Goal: Information Seeking & Learning: Learn about a topic

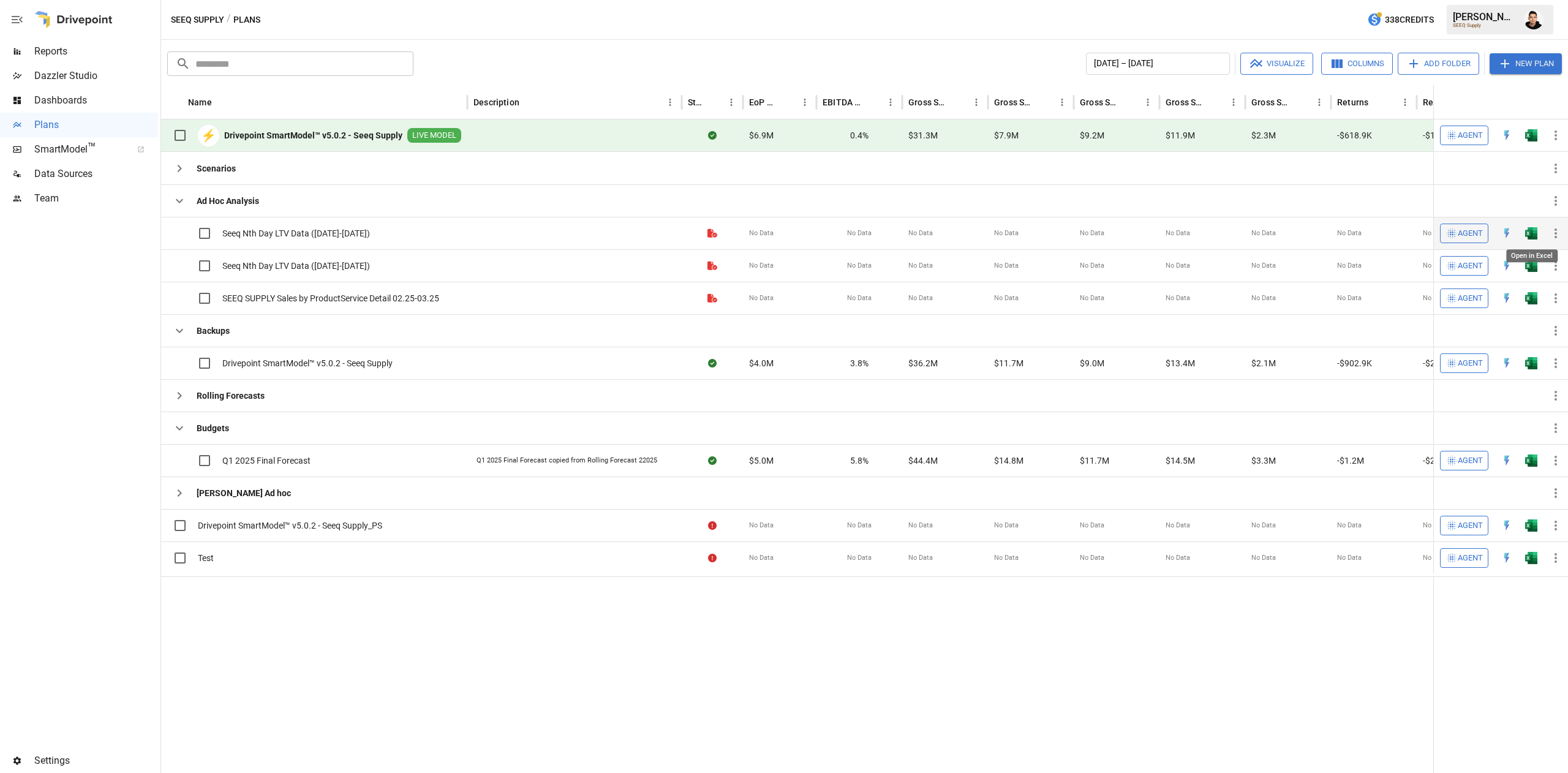
click at [1530, 237] on img "Open in Excel" at bounding box center [1531, 233] width 12 height 12
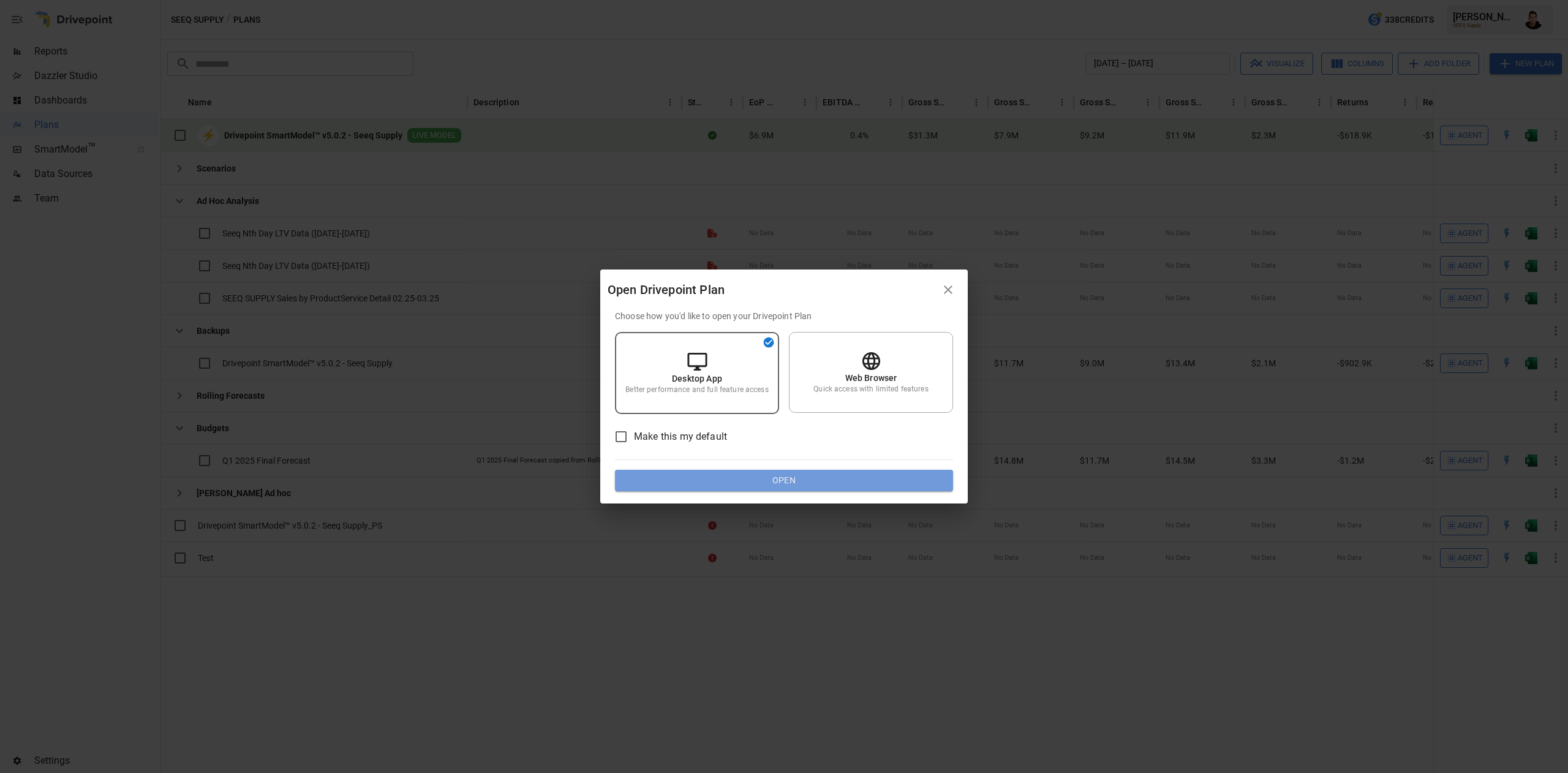
click at [852, 476] on button "Open" at bounding box center [784, 481] width 338 height 22
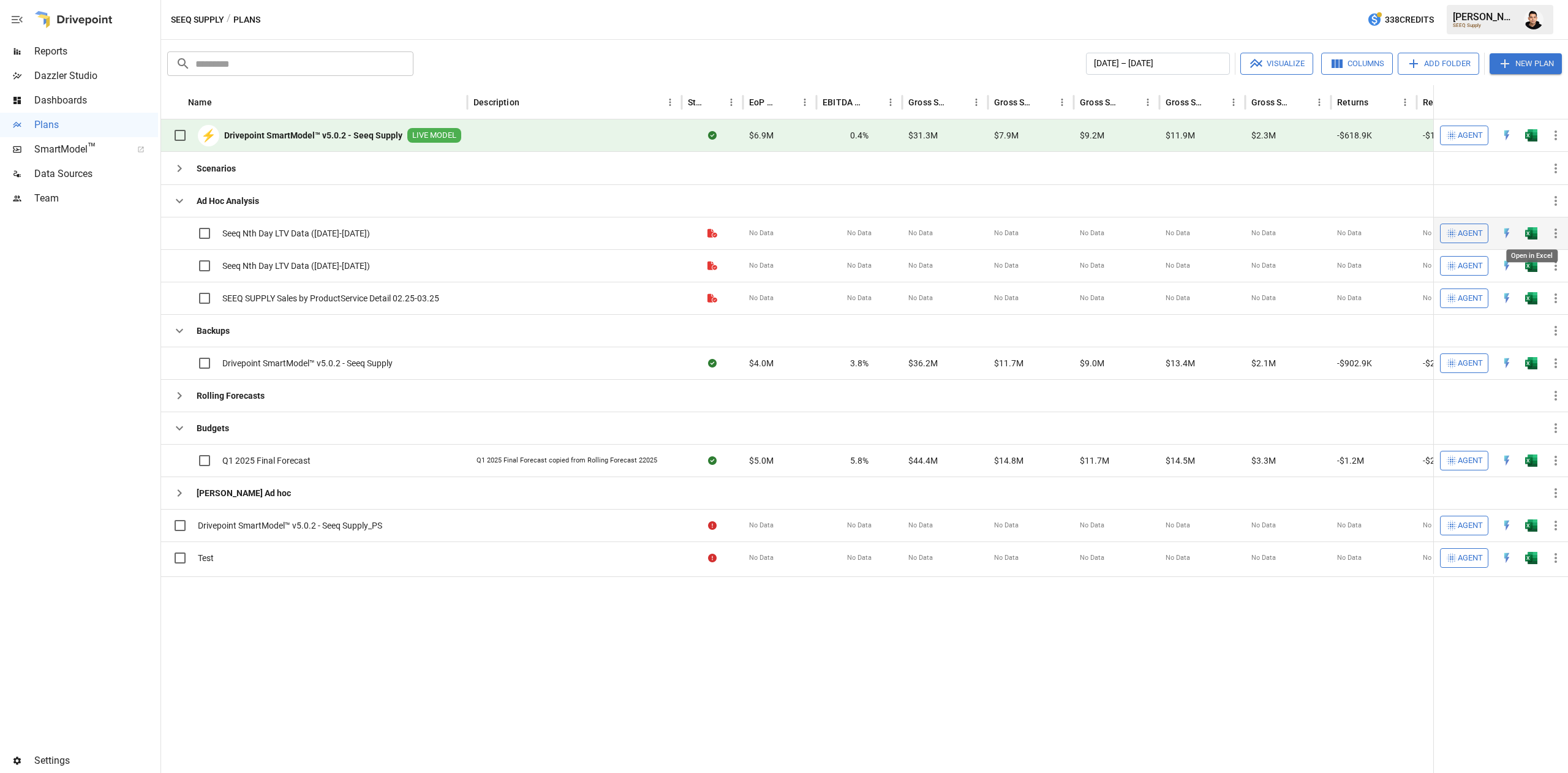
click at [1528, 238] on img "Open in Excel" at bounding box center [1531, 233] width 12 height 12
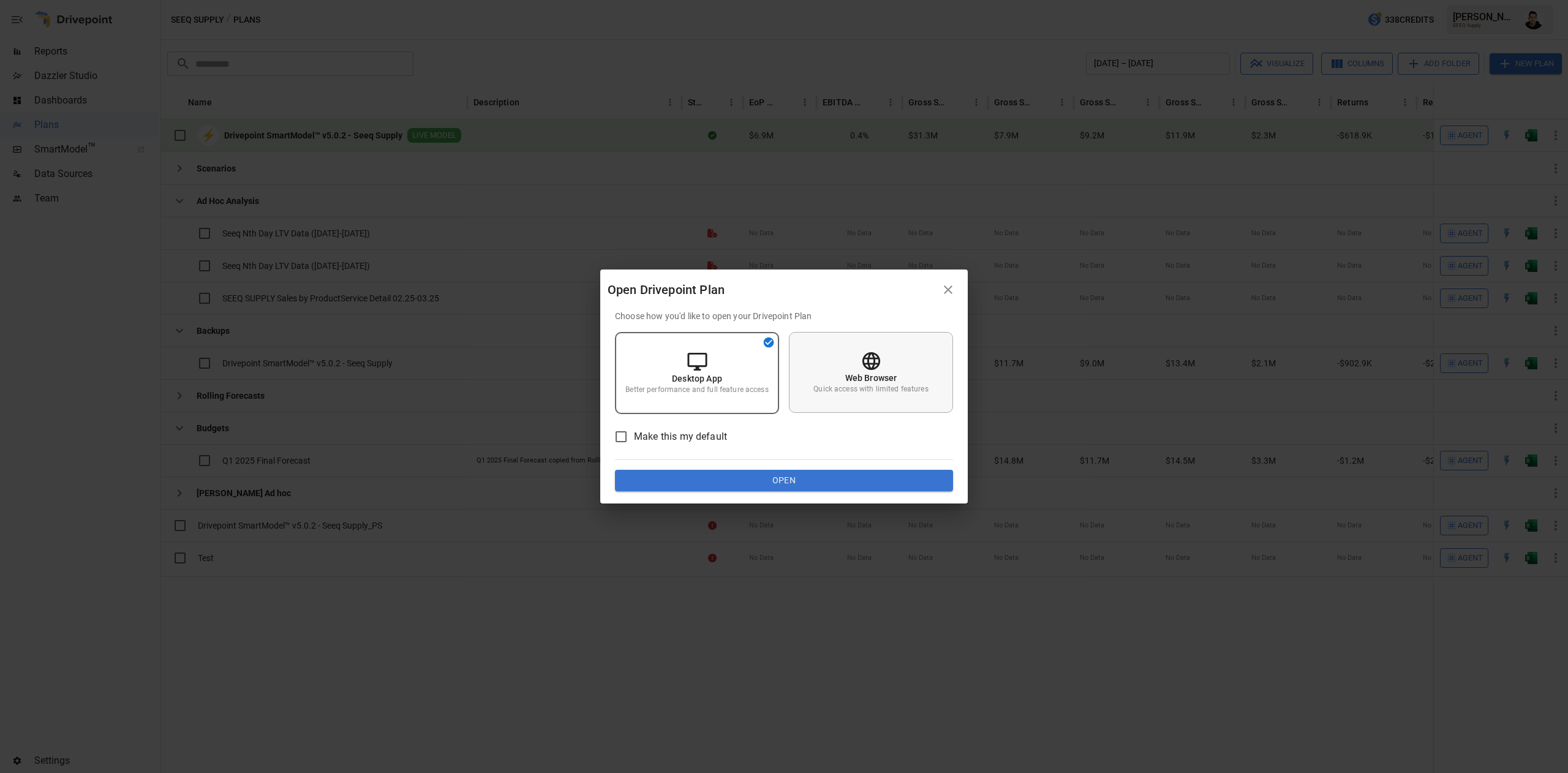
click at [890, 365] on div "Web Browser Quick access with limited features" at bounding box center [871, 372] width 164 height 81
click at [873, 474] on button "Open" at bounding box center [784, 481] width 338 height 22
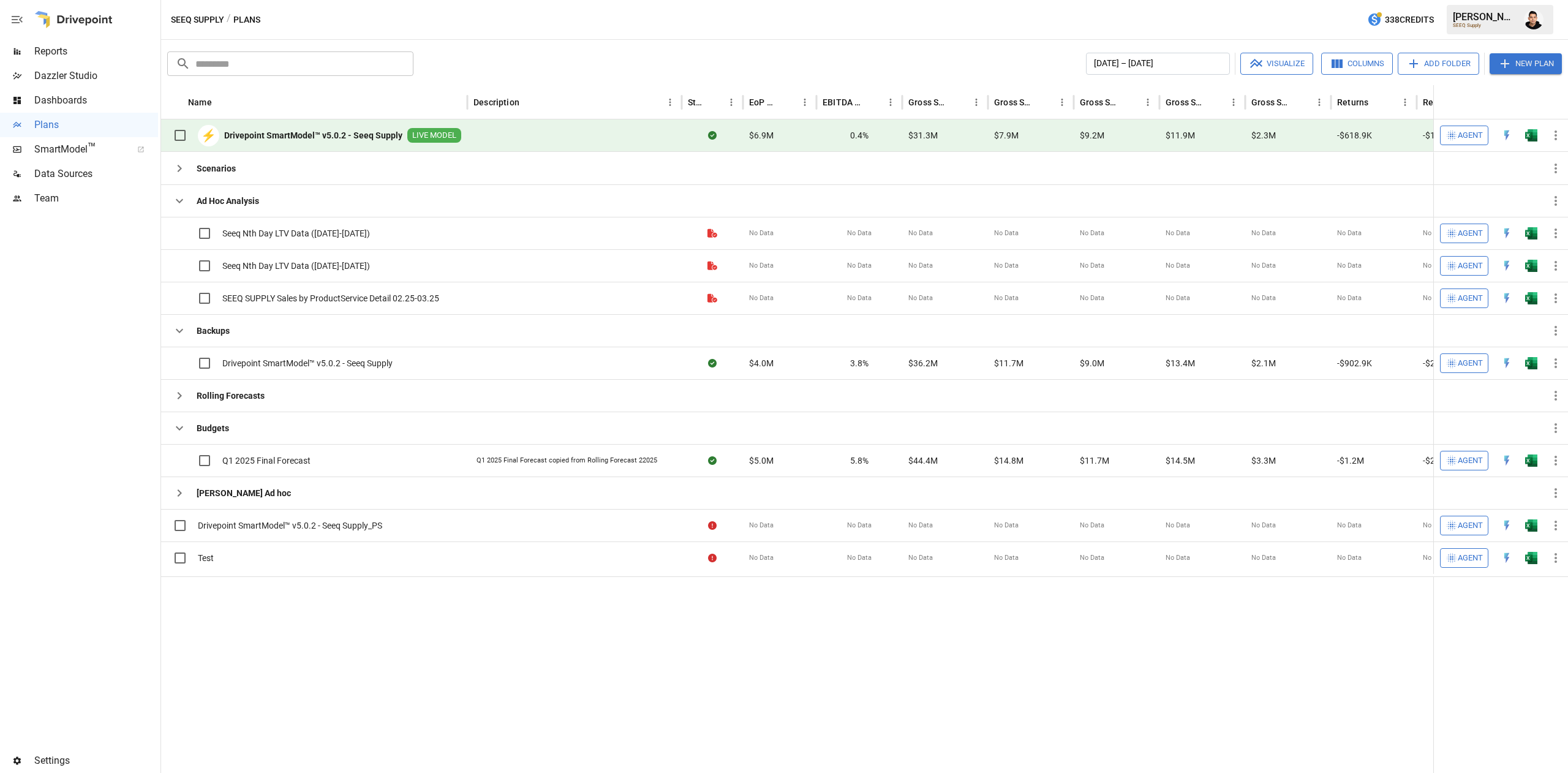
click at [97, 52] on span "Reports" at bounding box center [97, 51] width 124 height 15
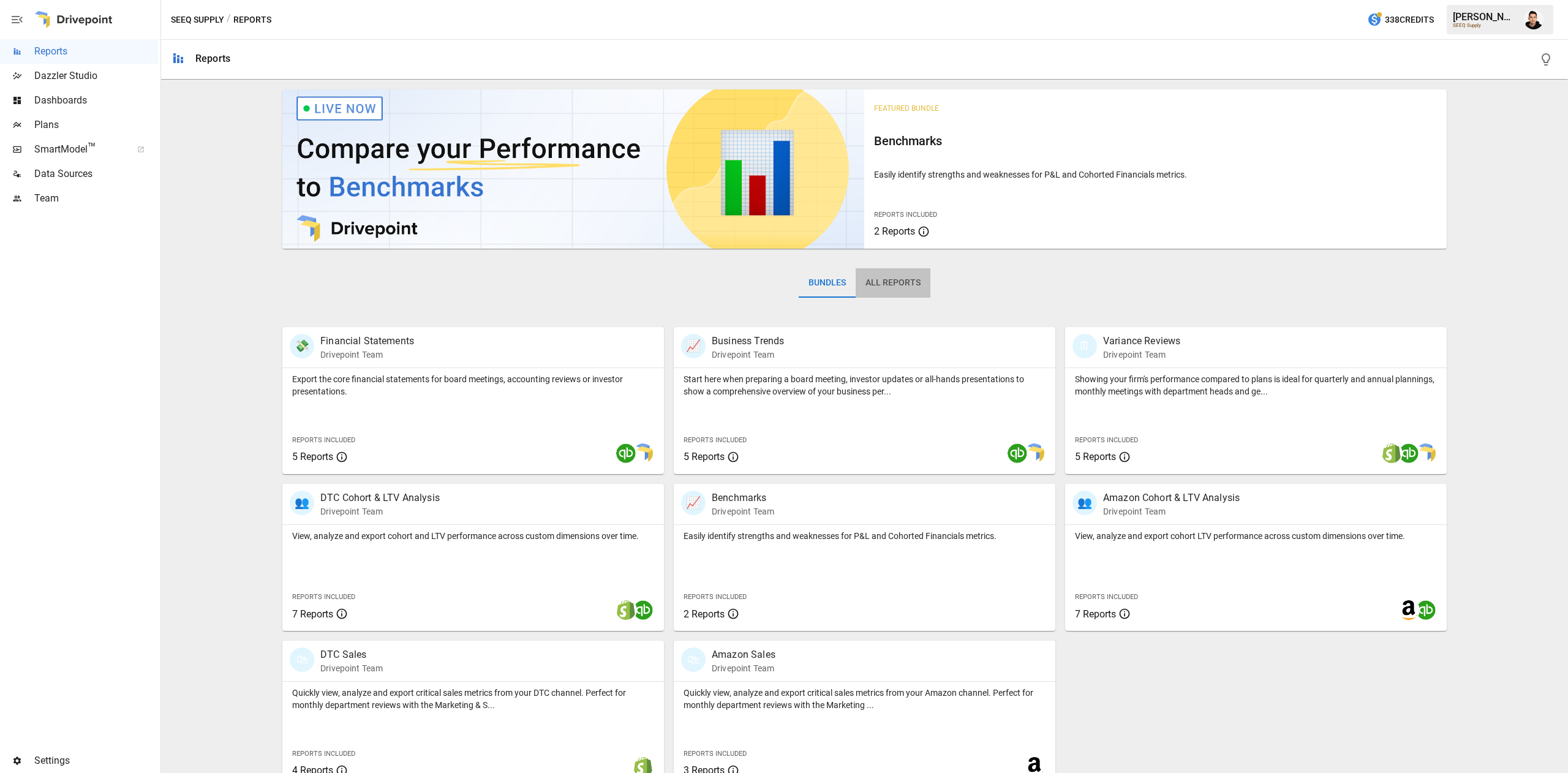
click at [895, 276] on button "All Reports" at bounding box center [893, 283] width 75 height 29
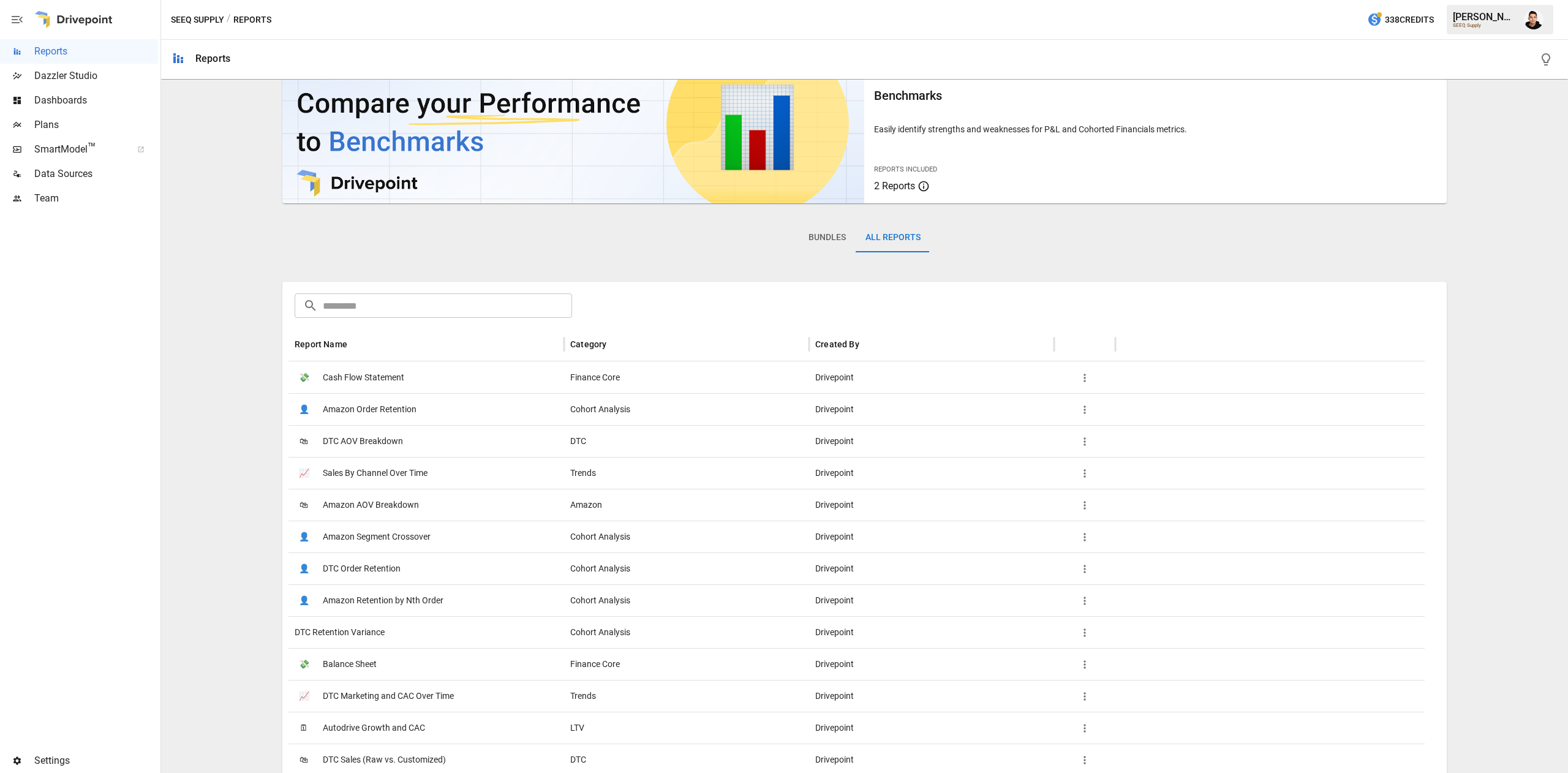
scroll to position [42, 0]
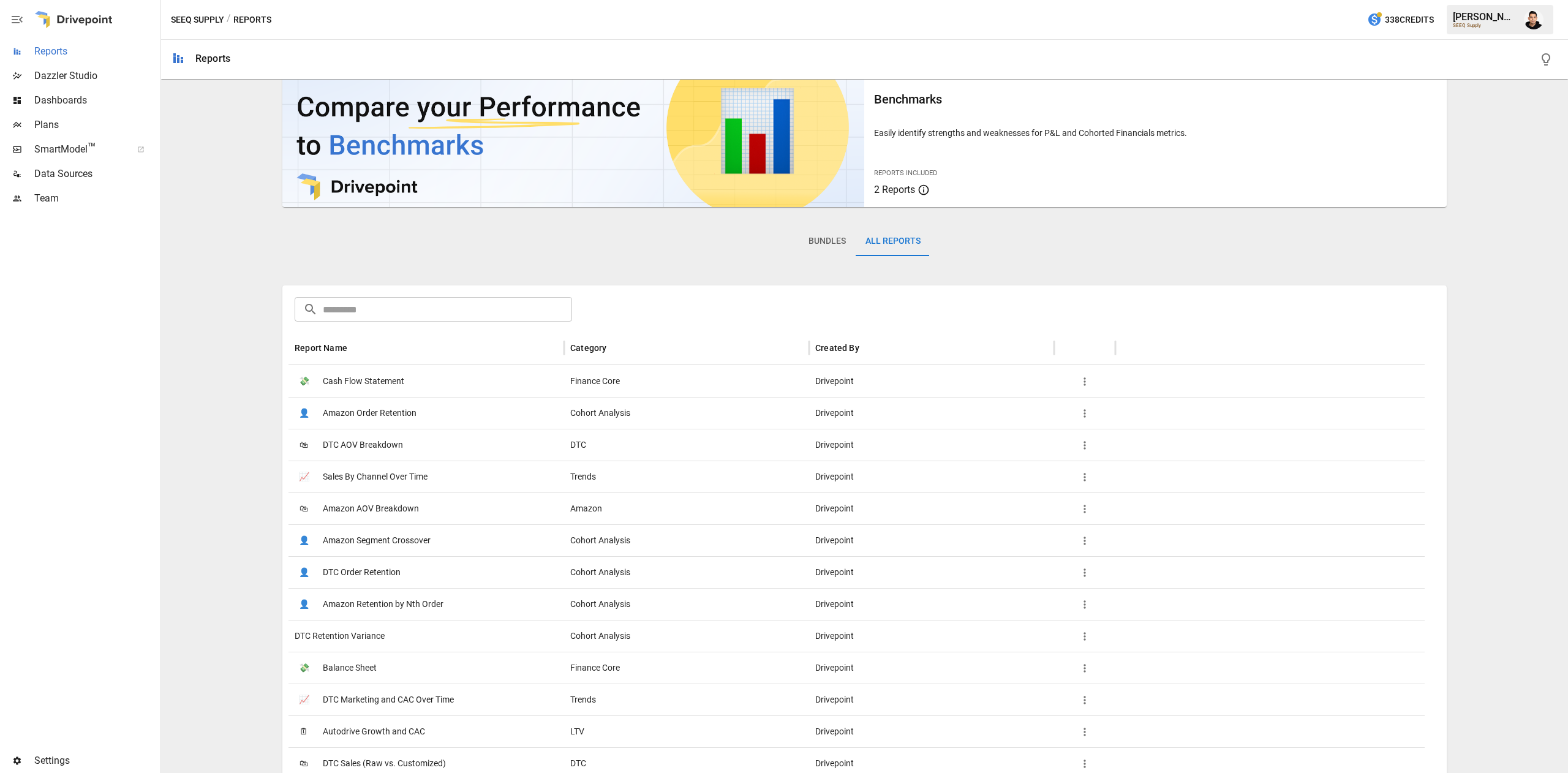
click at [59, 40] on div "Reports" at bounding box center [79, 51] width 158 height 24
click at [79, 52] on span "Reports" at bounding box center [97, 51] width 124 height 15
click at [799, 244] on button "Bundles" at bounding box center [827, 241] width 57 height 29
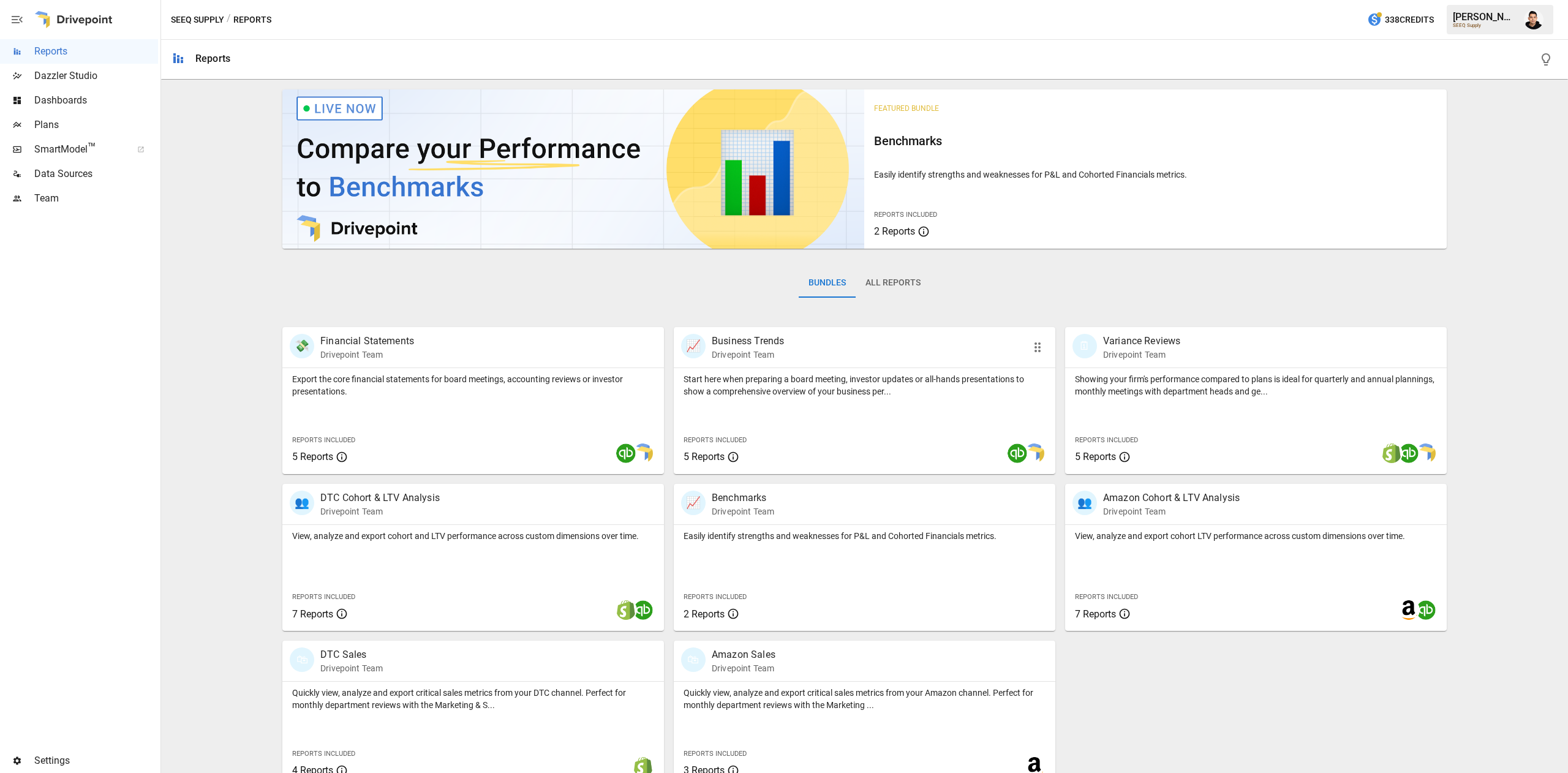
scroll to position [20, 0]
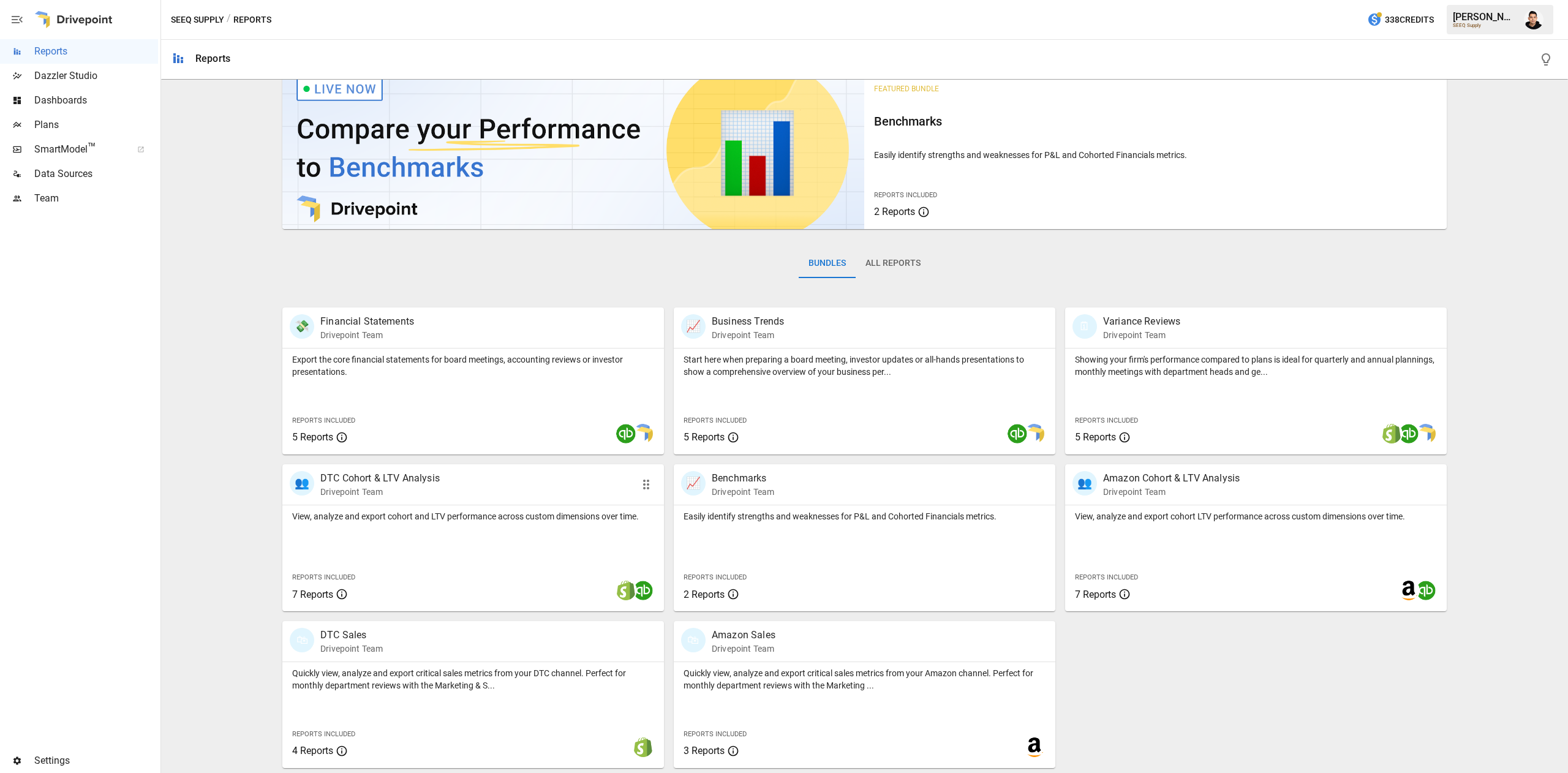
click at [557, 558] on div "View, analyze and export cohort and LTV performance across custom dimensions ov…" at bounding box center [473, 558] width 382 height 106
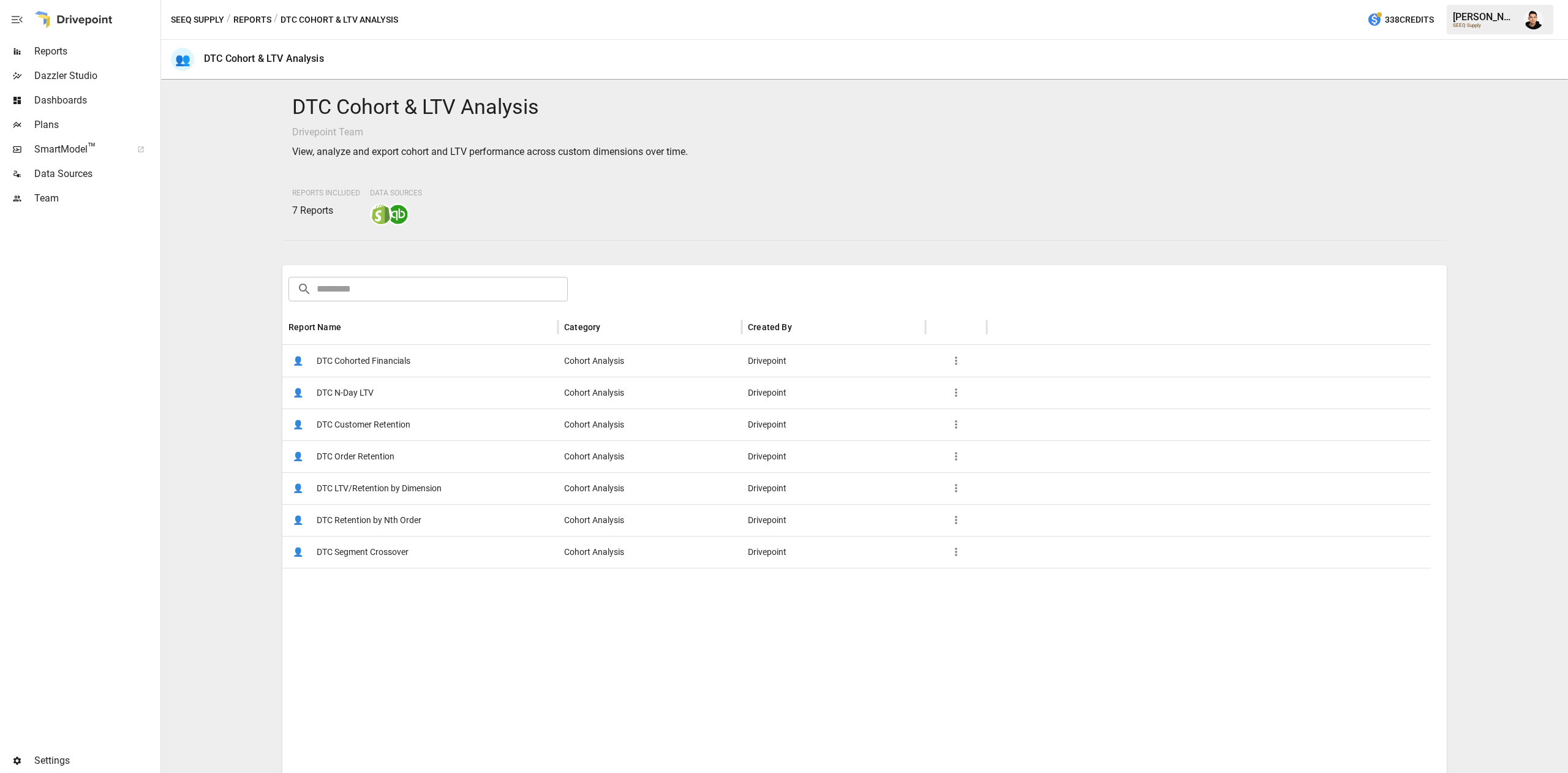
click at [473, 488] on div "👤 DTC LTV/Retention by Dimension" at bounding box center [420, 488] width 276 height 32
click at [393, 389] on div "👤 DTC N-Day LTV" at bounding box center [420, 393] width 276 height 32
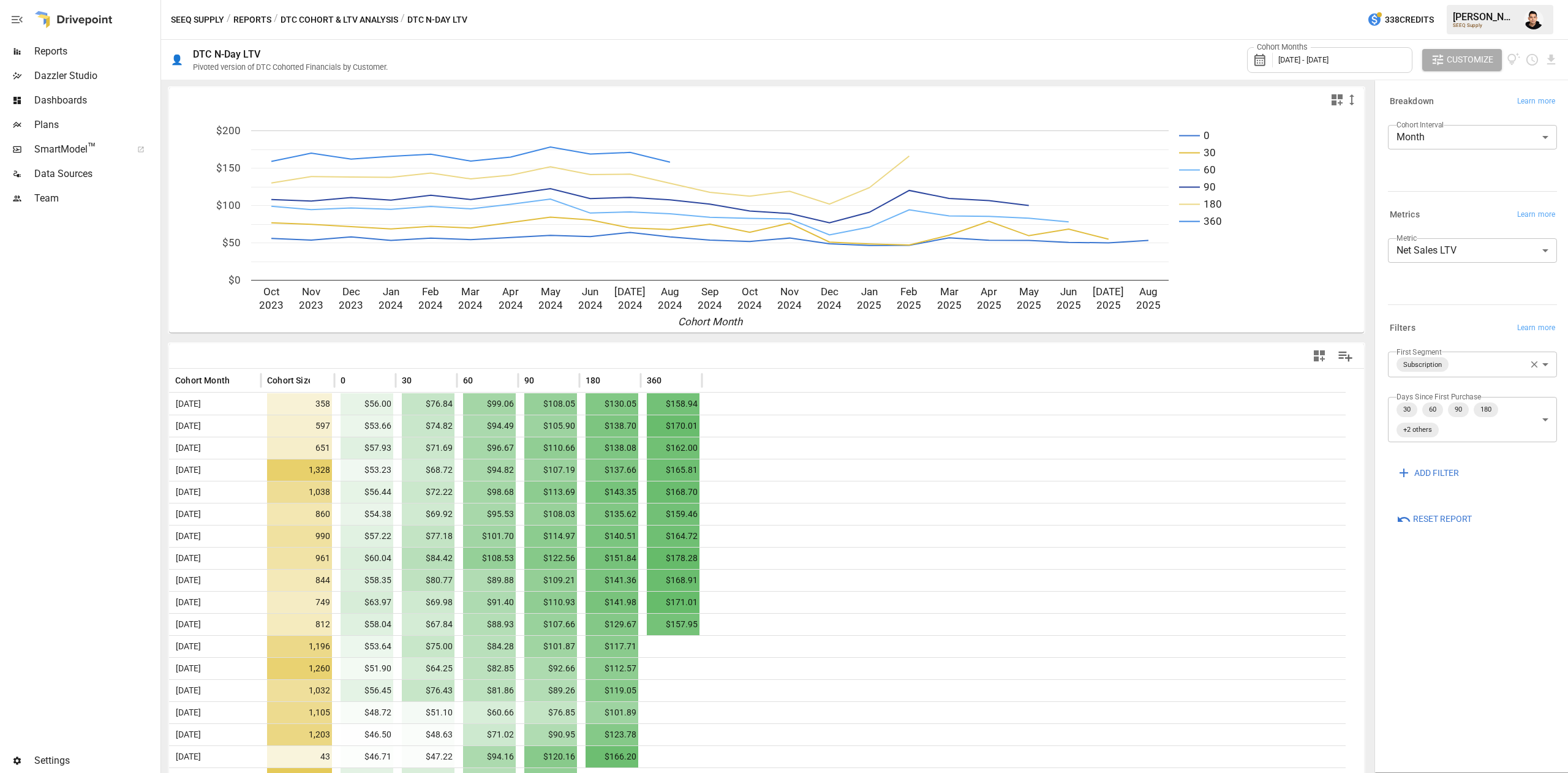
scroll to position [133, 0]
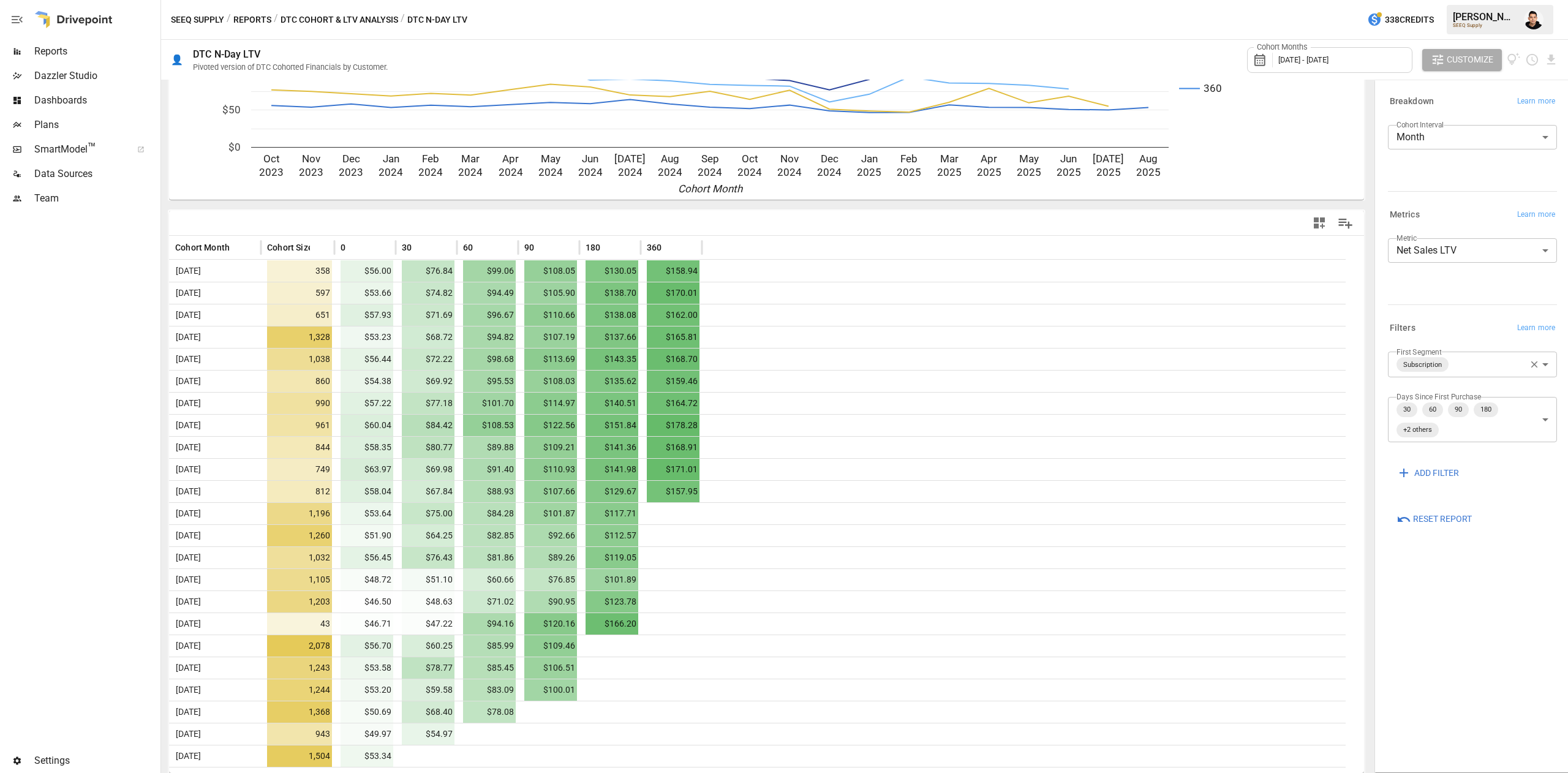
click at [934, 227] on div at bounding box center [1063, 223] width 593 height 27
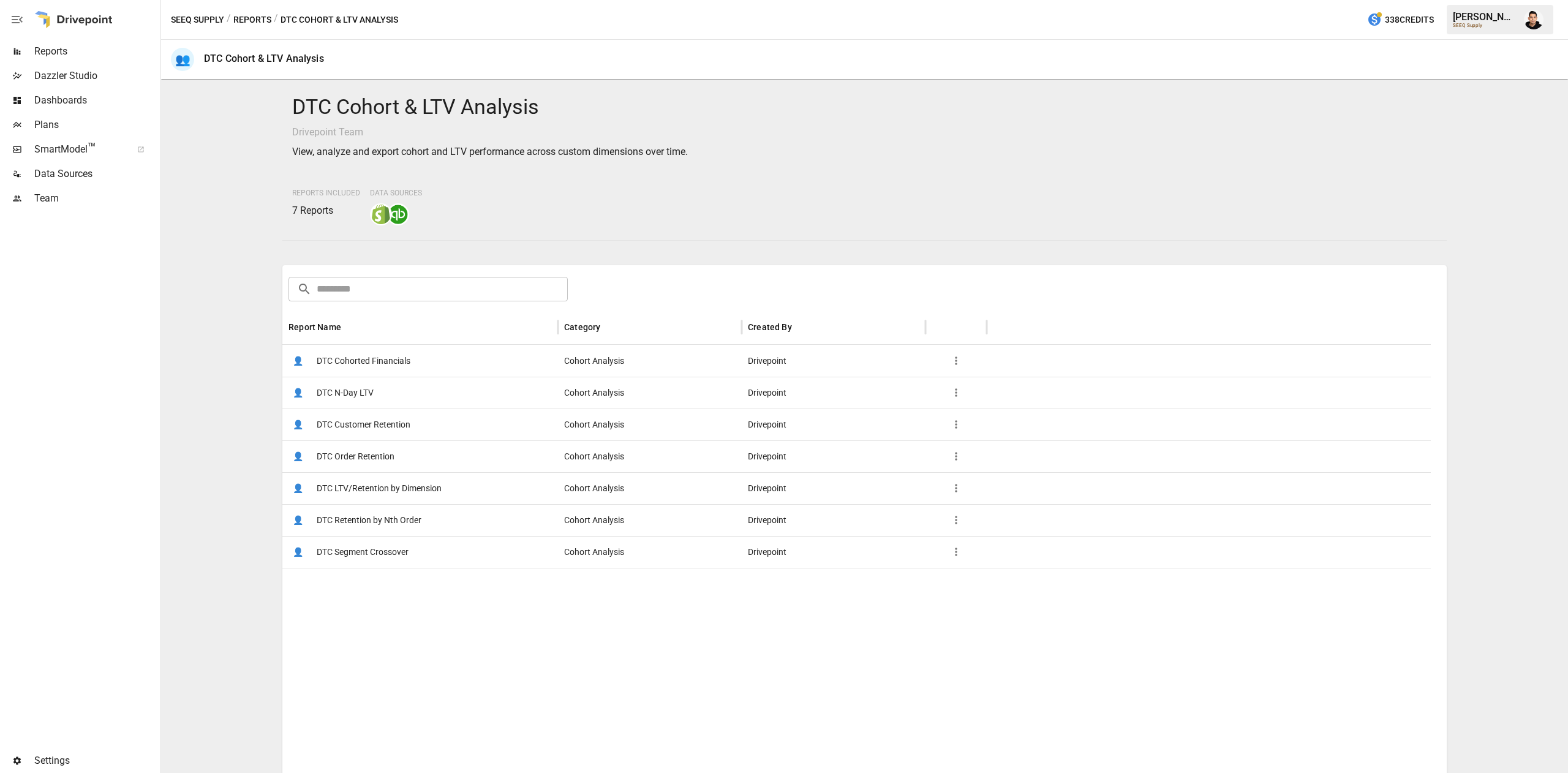
click at [428, 488] on span "DTC LTV/Retention by Dimension" at bounding box center [379, 488] width 125 height 31
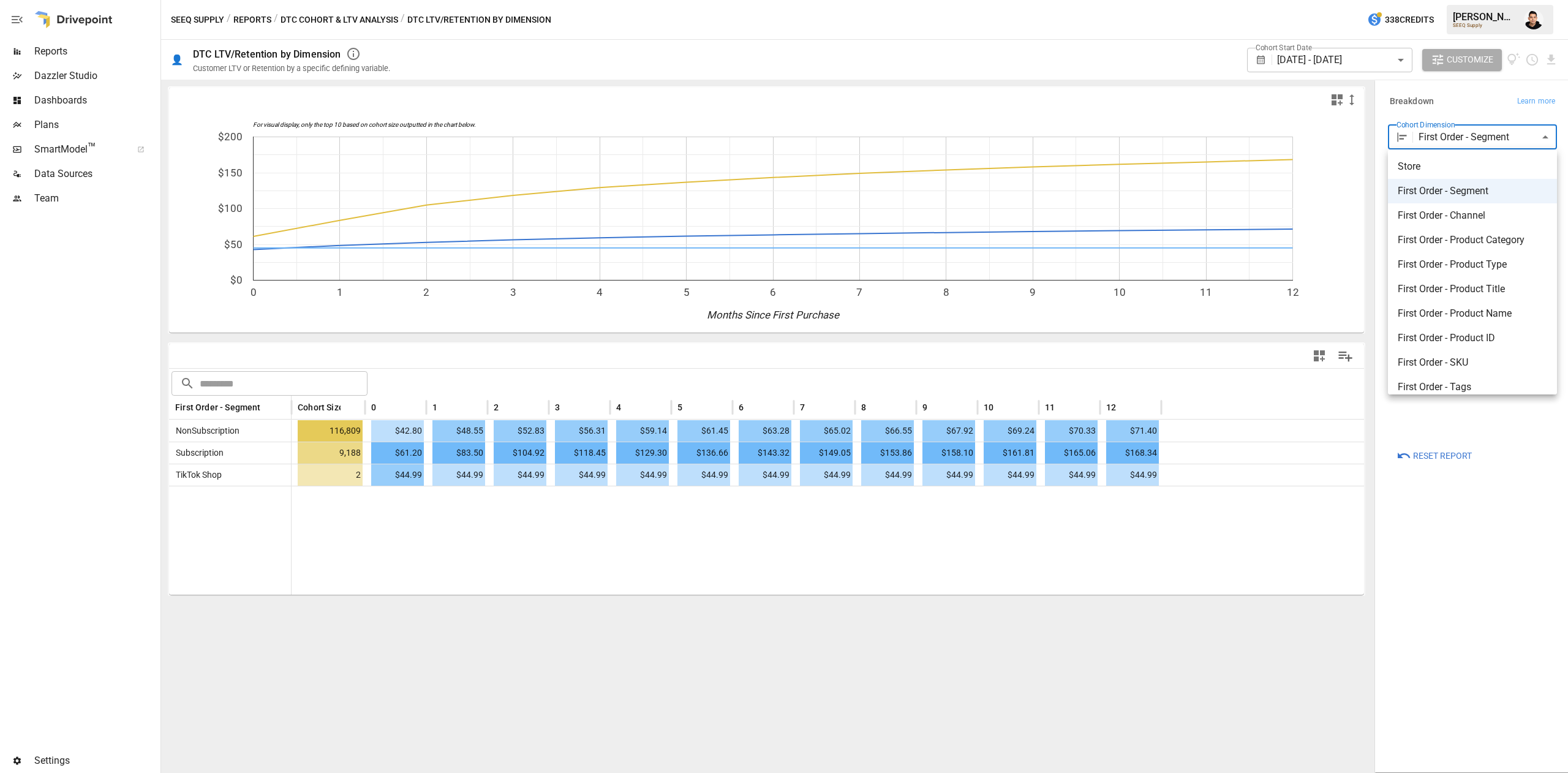
click at [1493, 0] on body "Reports Dazzler Studio Dashboards Plans SmartModel ™ Data Sources Team Settings…" at bounding box center [784, 0] width 1568 height 0
click at [1393, 65] on div at bounding box center [784, 386] width 1568 height 773
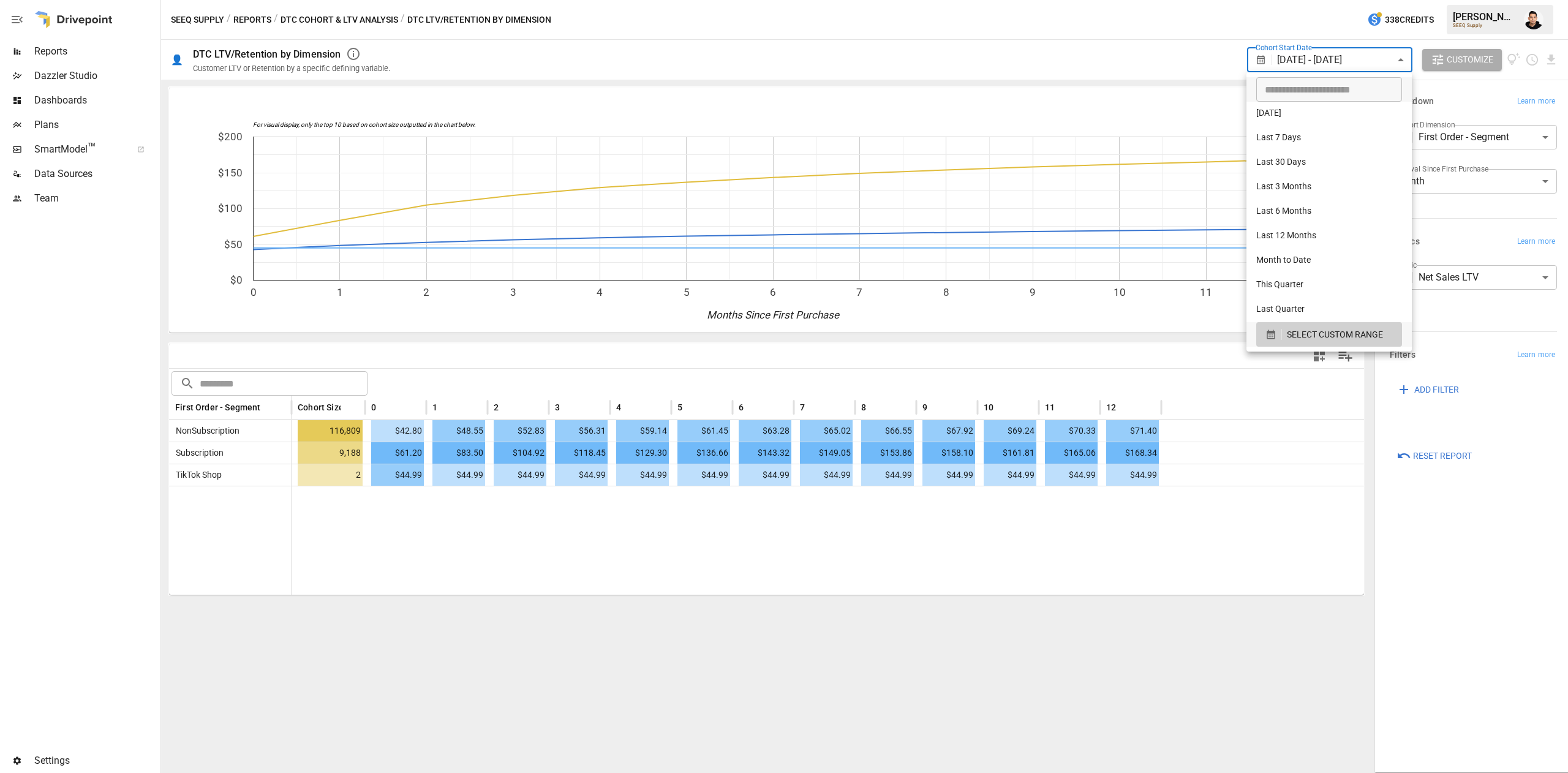
click at [1400, 0] on body "Reports Dazzler Studio Dashboards Plans SmartModel ™ Data Sources Team Settings…" at bounding box center [784, 0] width 1568 height 0
click at [1296, 333] on span "SELECT CUSTOM RANGE" at bounding box center [1335, 335] width 96 height 15
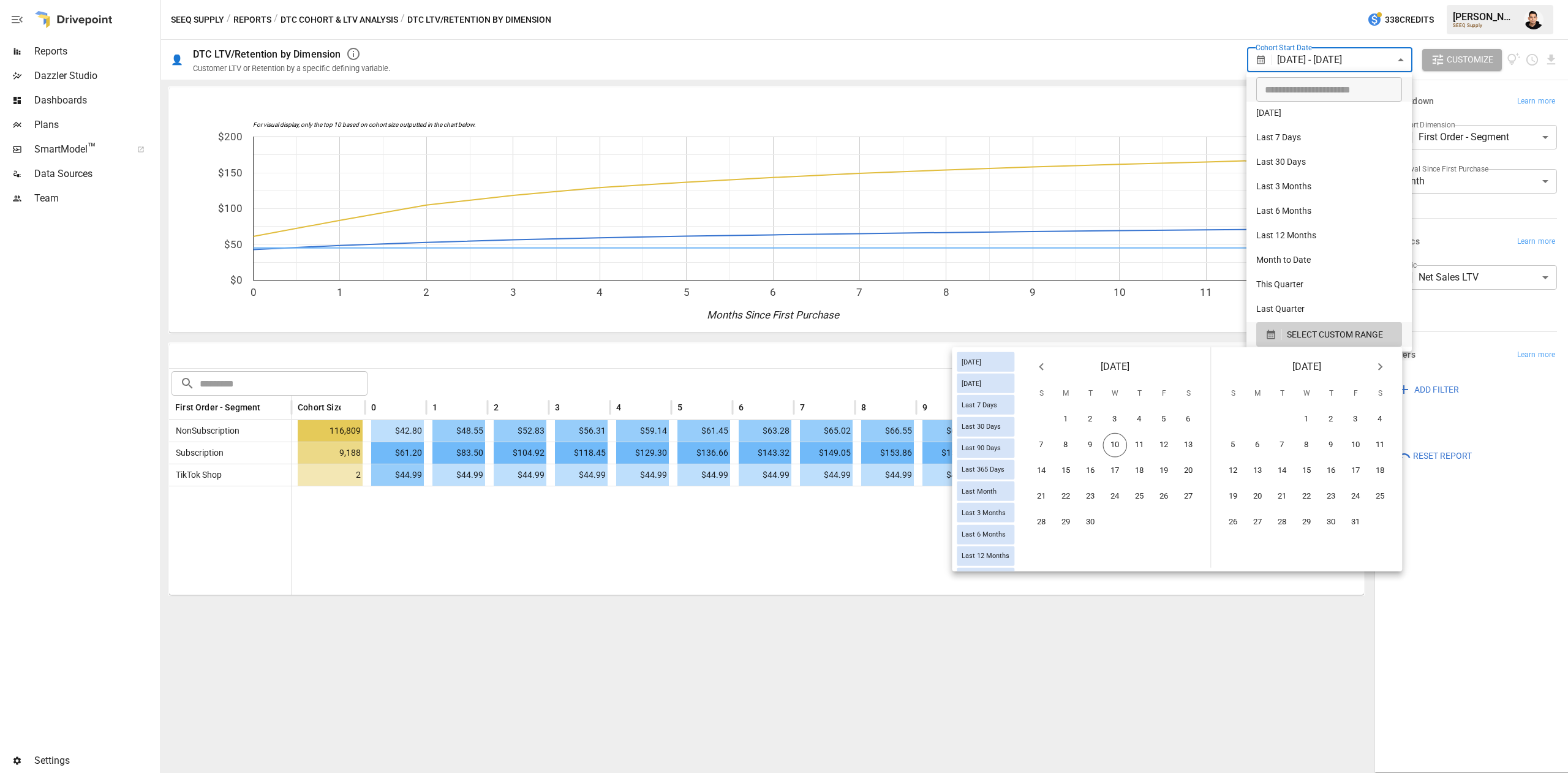
click at [1041, 360] on icon "Previous month" at bounding box center [1041, 366] width 15 height 15
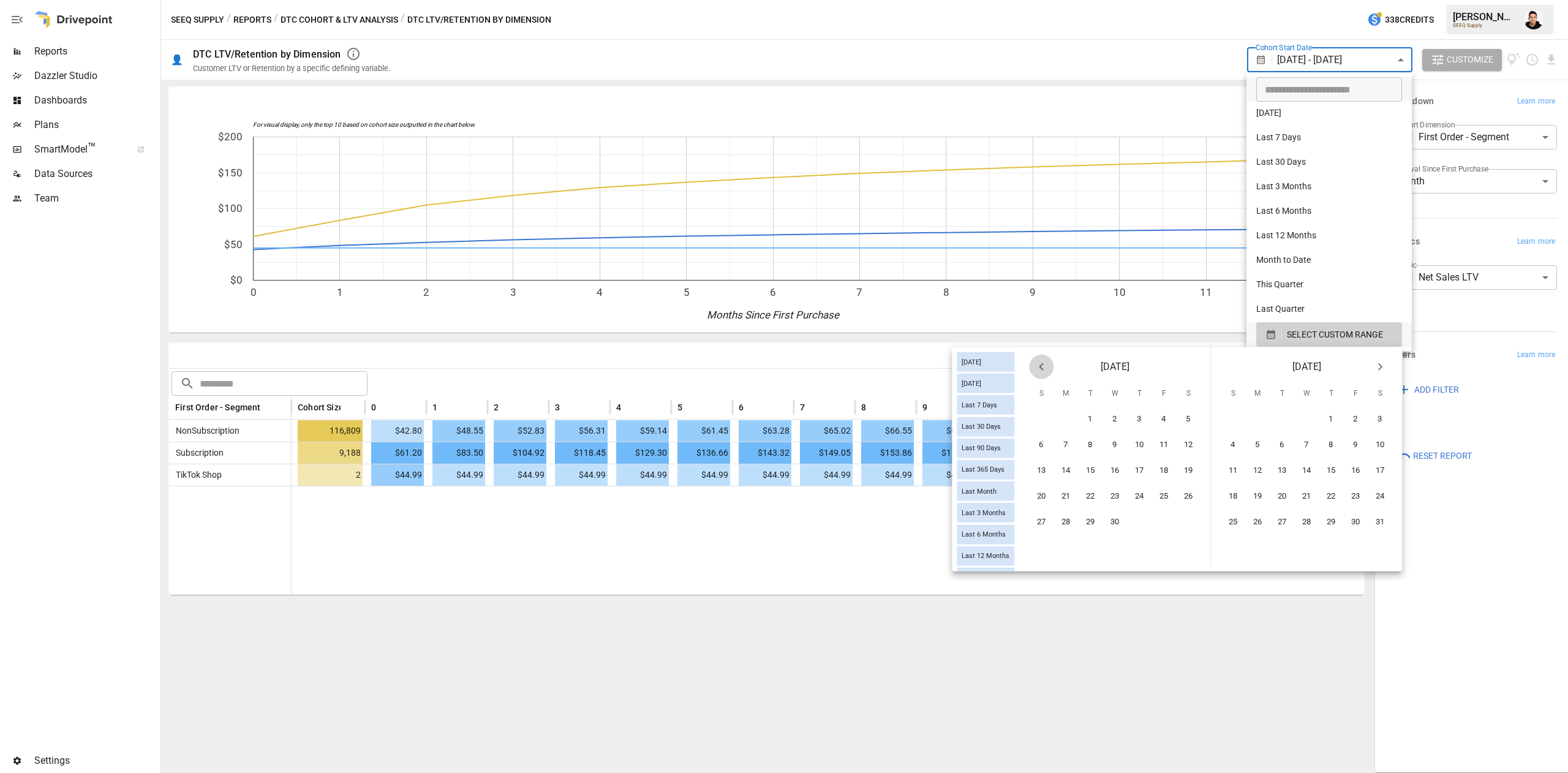
click at [1041, 360] on icon "Previous month" at bounding box center [1041, 366] width 15 height 15
click at [1038, 371] on icon "Previous month" at bounding box center [1041, 366] width 15 height 15
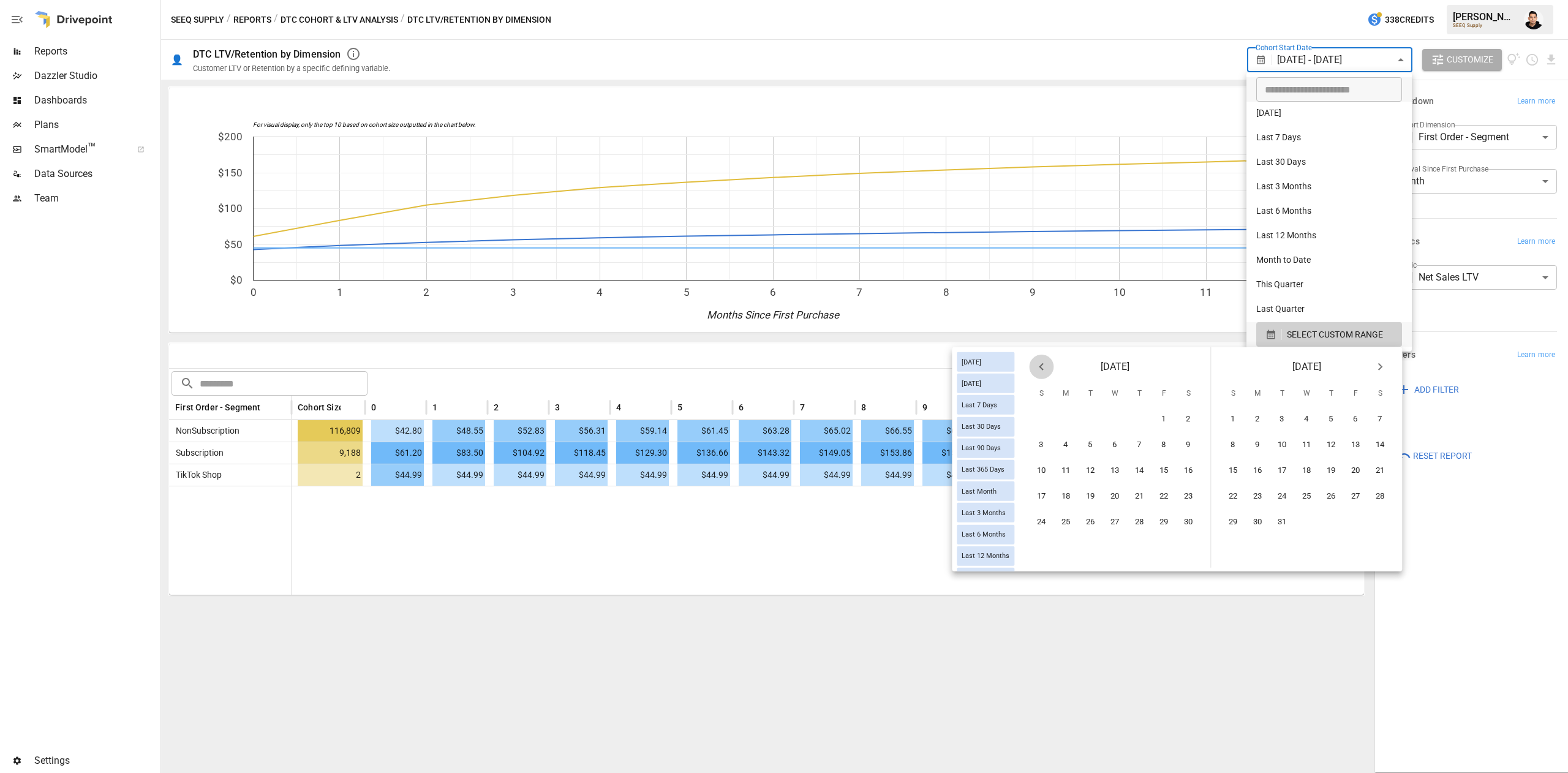
click at [1038, 371] on icon "Previous month" at bounding box center [1041, 366] width 15 height 15
click at [1039, 371] on icon "Previous month" at bounding box center [1041, 366] width 15 height 15
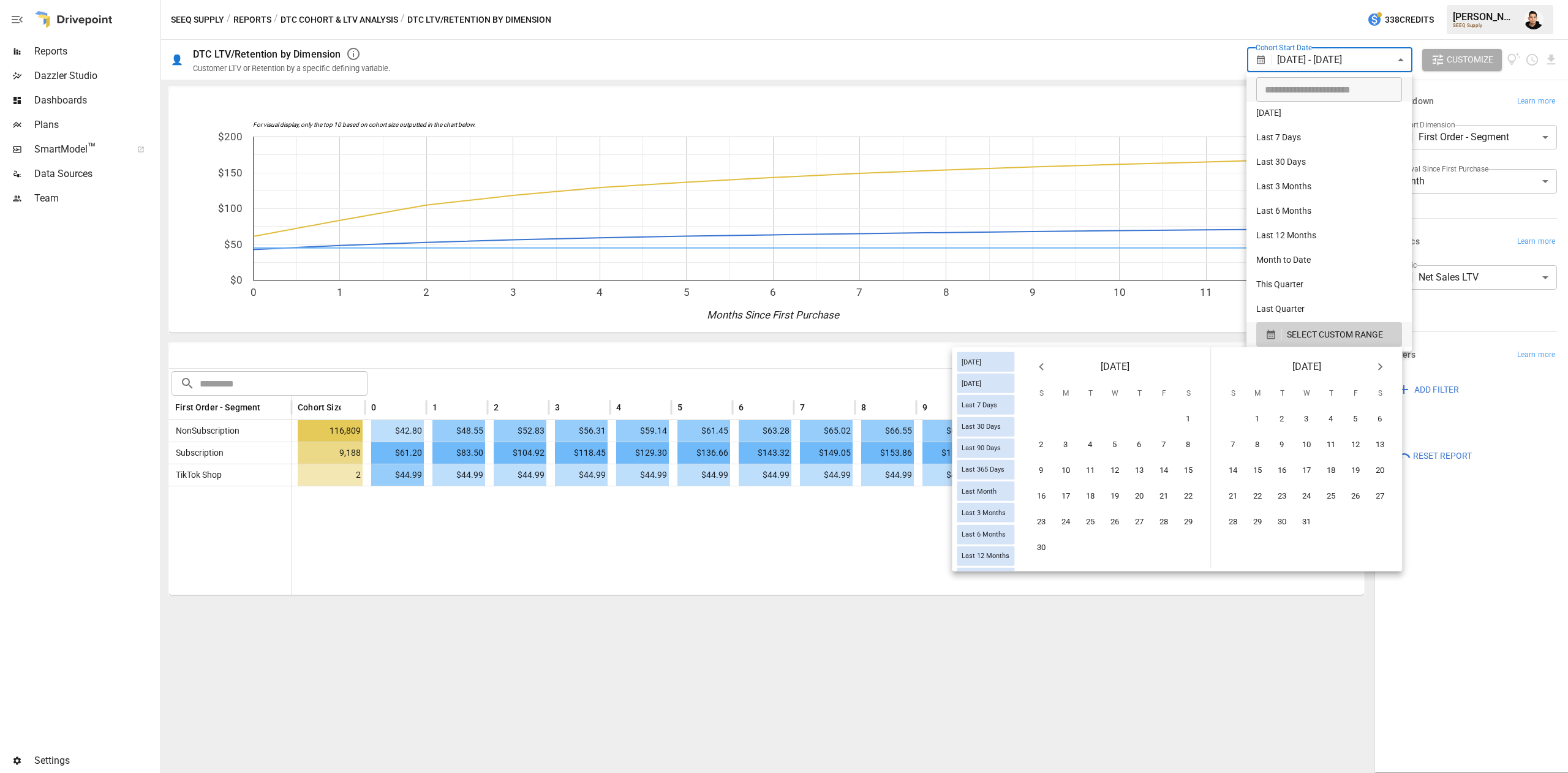
click at [1039, 371] on icon "Previous month" at bounding box center [1041, 366] width 15 height 15
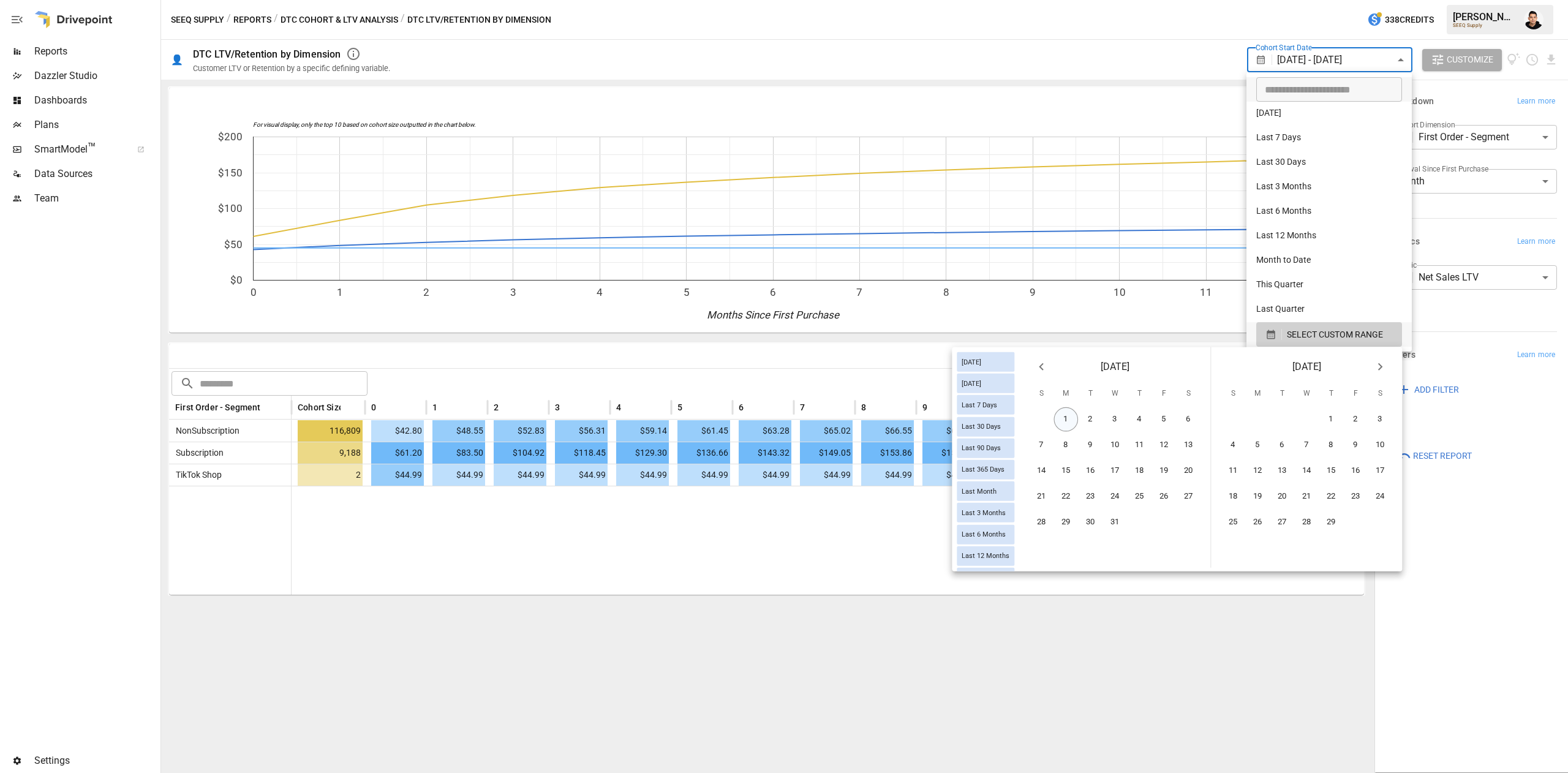
click at [1067, 414] on button "1" at bounding box center [1067, 419] width 24 height 24
click at [1386, 360] on icon "Next month" at bounding box center [1380, 366] width 15 height 15
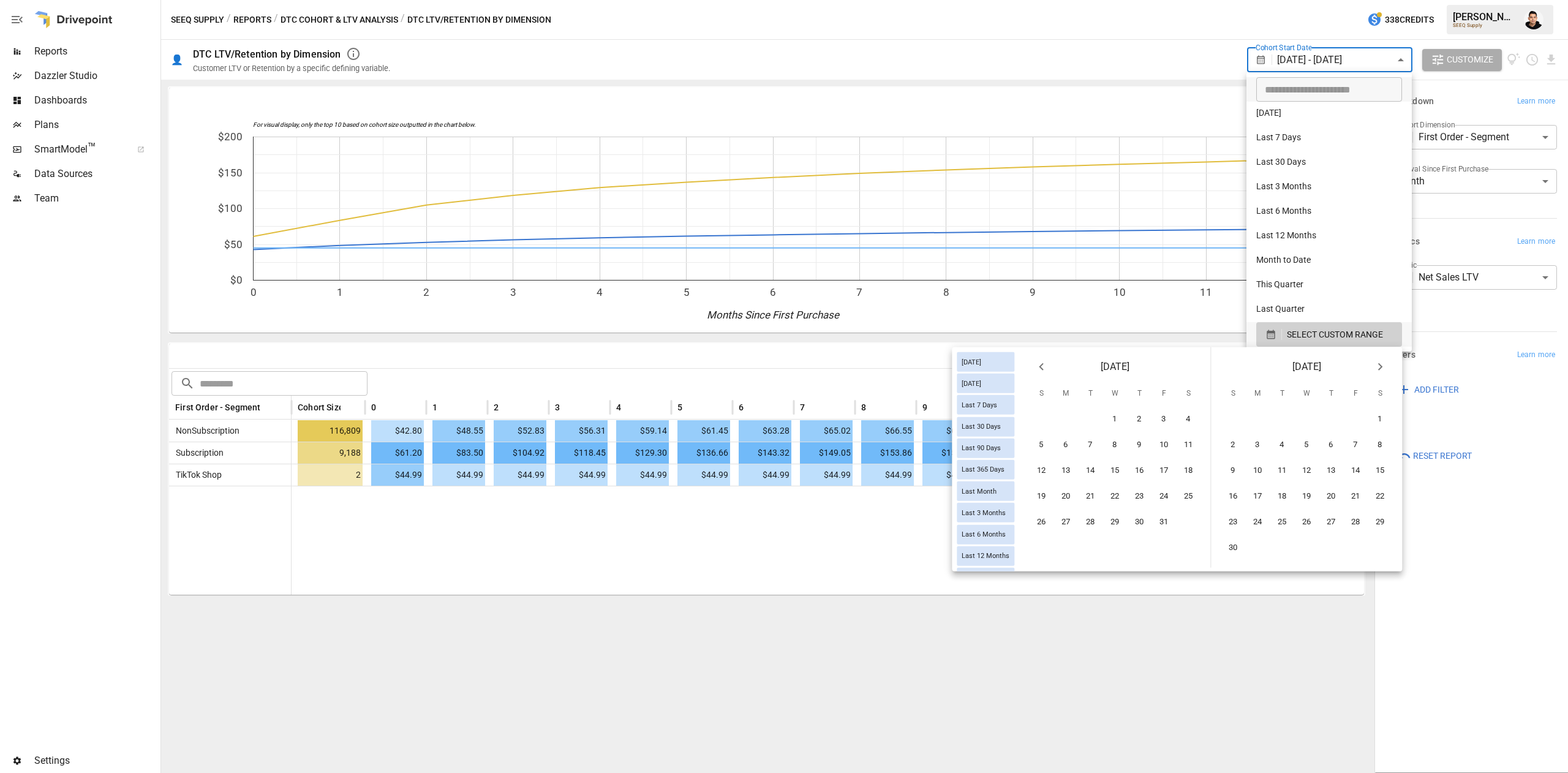
click at [1386, 360] on icon "Next month" at bounding box center [1380, 366] width 15 height 15
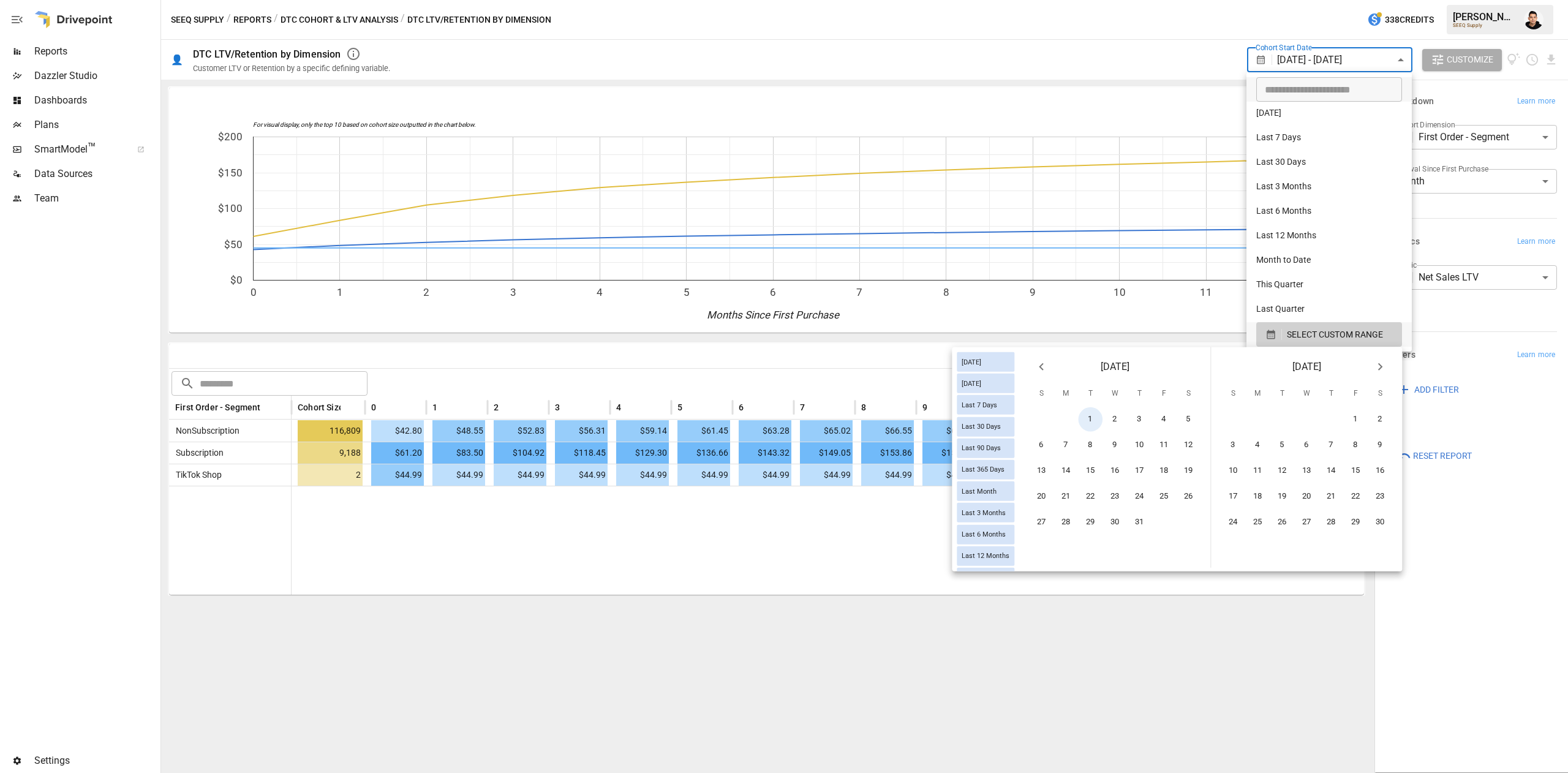
click at [1386, 360] on icon "Next month" at bounding box center [1380, 366] width 15 height 15
click at [1285, 511] on button "31" at bounding box center [1283, 522] width 24 height 24
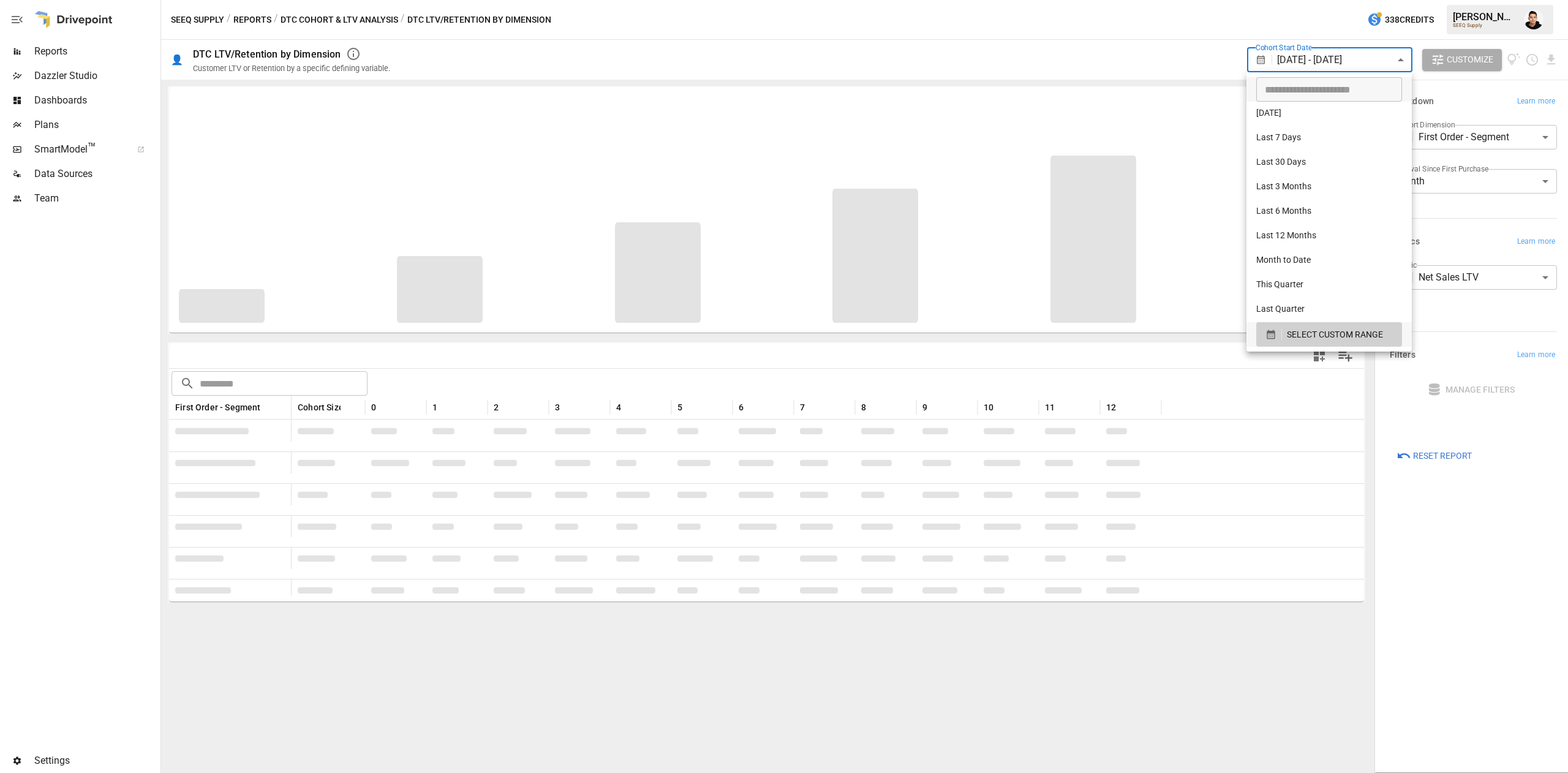
click at [1154, 27] on div at bounding box center [784, 386] width 1568 height 773
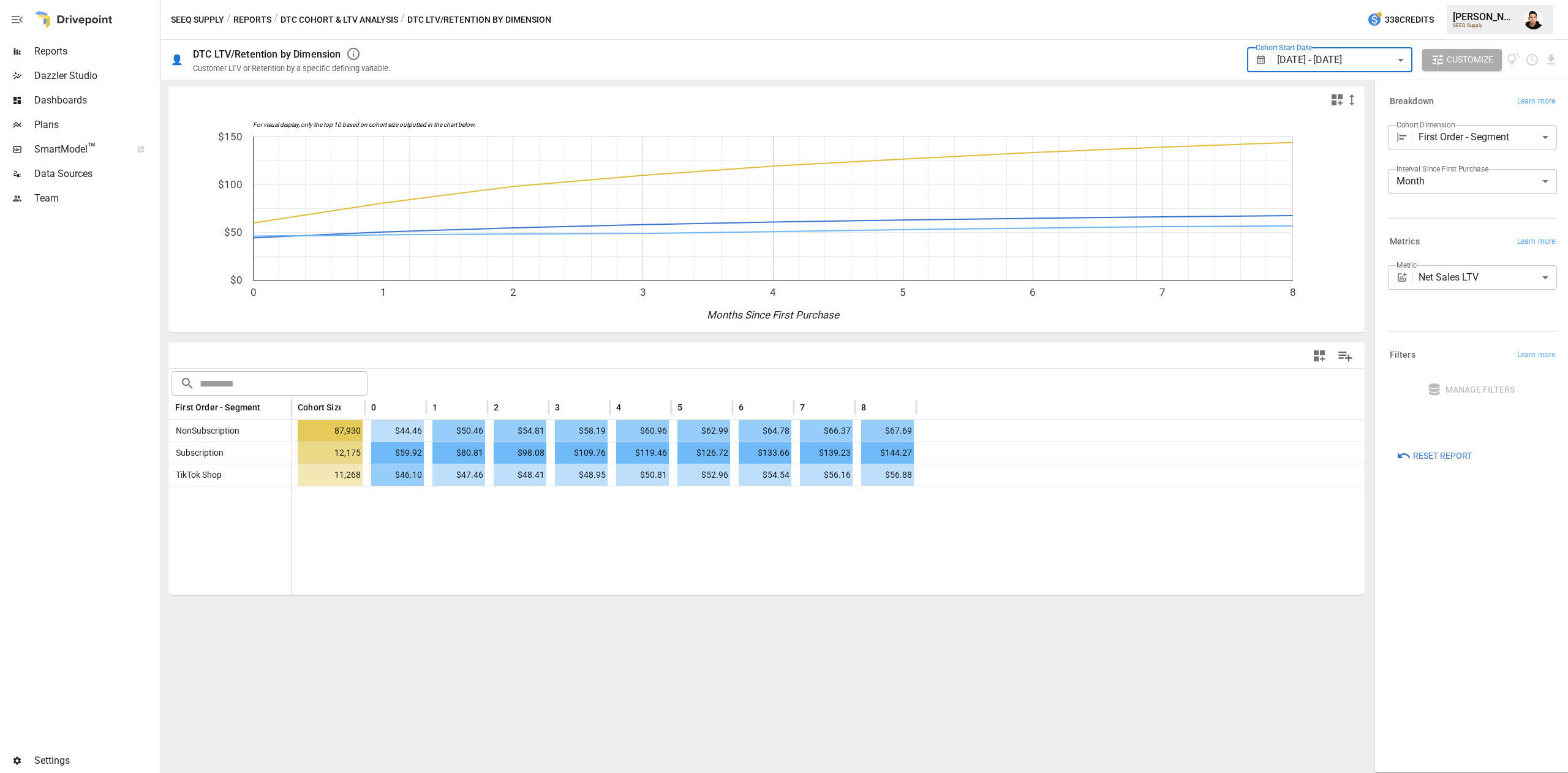
click at [1459, 0] on body "**********" at bounding box center [784, 0] width 1568 height 0
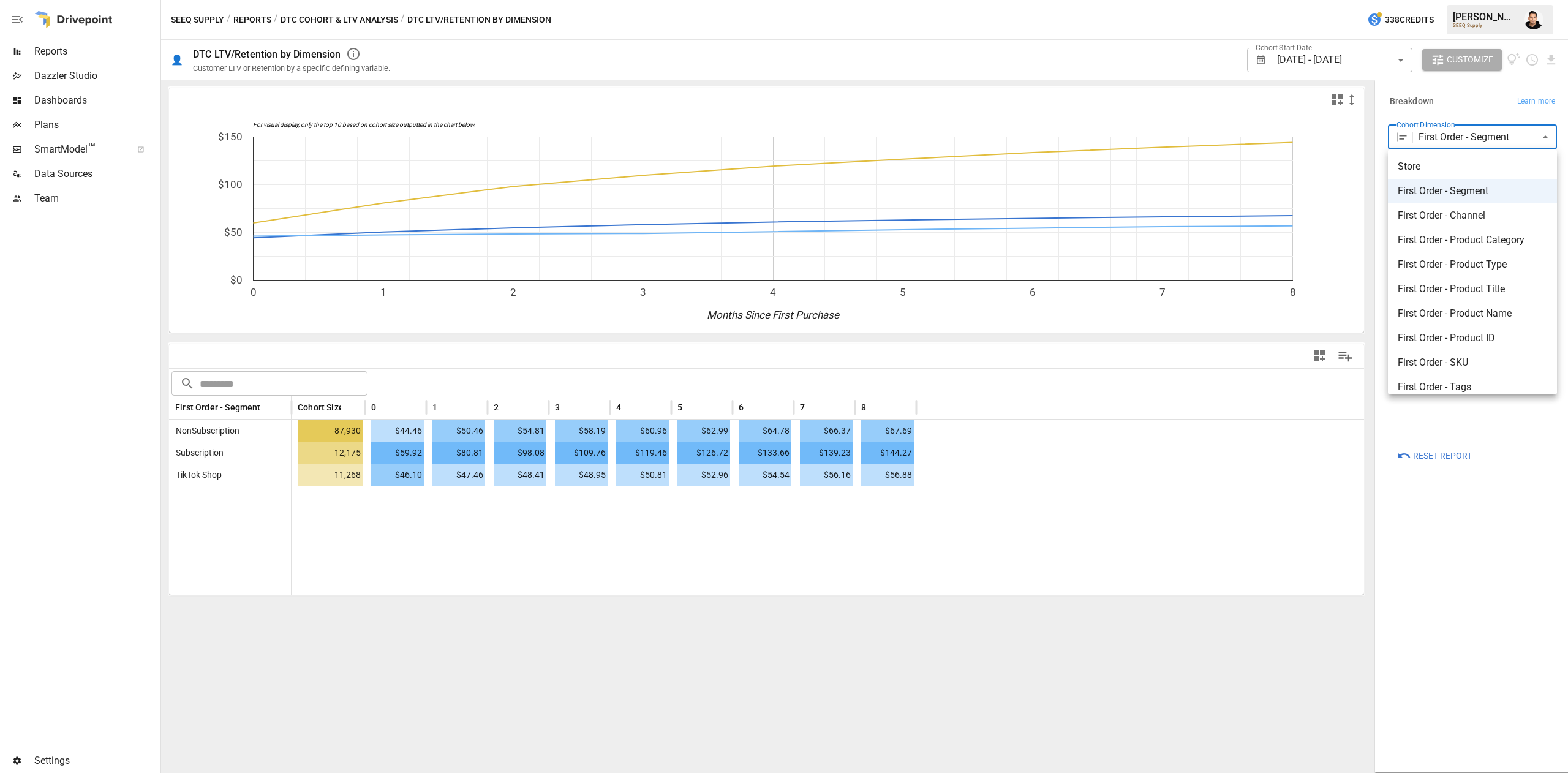
scroll to position [12, 0]
click at [1463, 359] on li "First Order - SKU" at bounding box center [1473, 350] width 169 height 24
type input "**********"
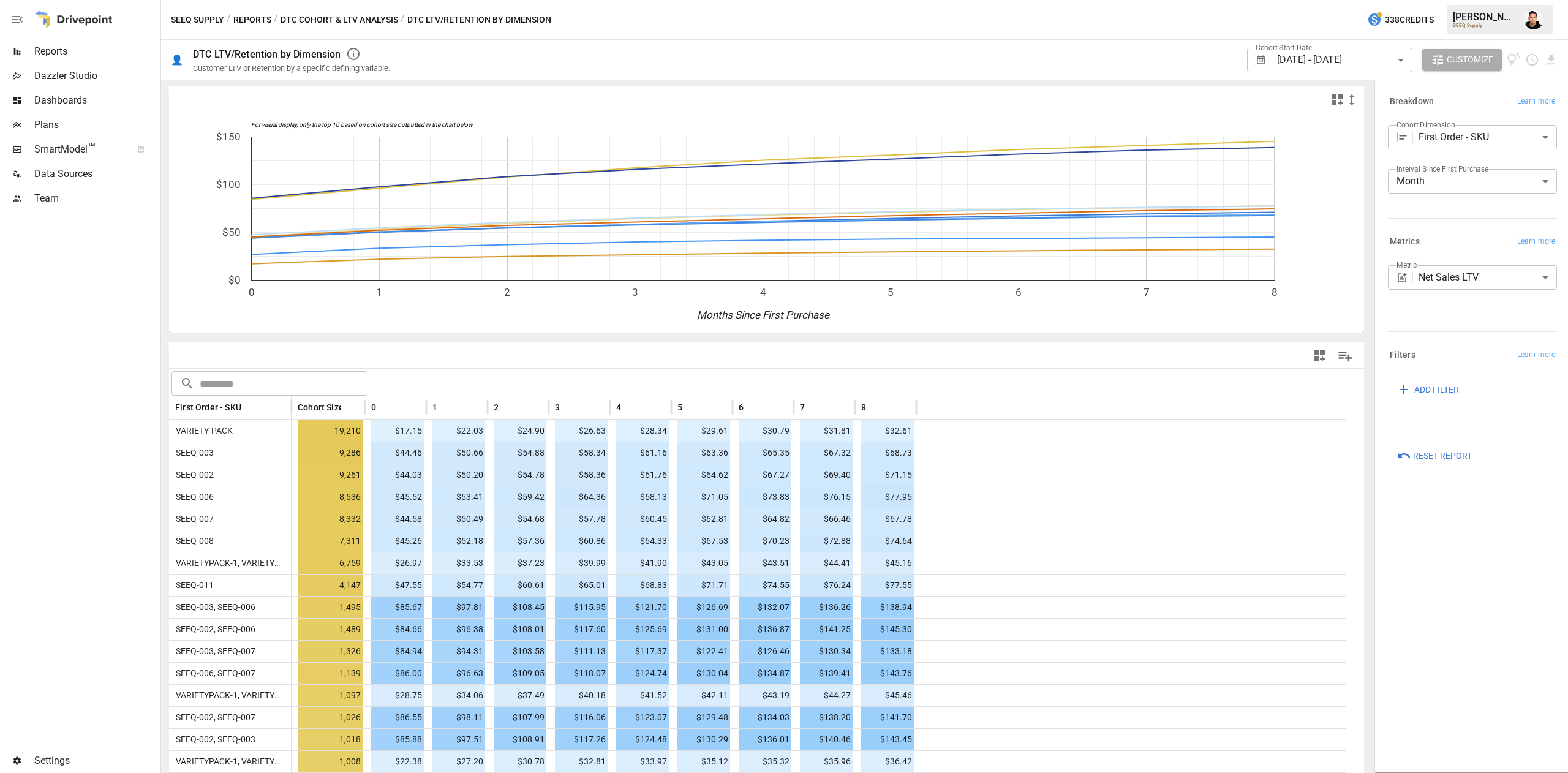
click at [345, 24] on button "DTC Cohort & LTV Analysis" at bounding box center [340, 20] width 118 height 15
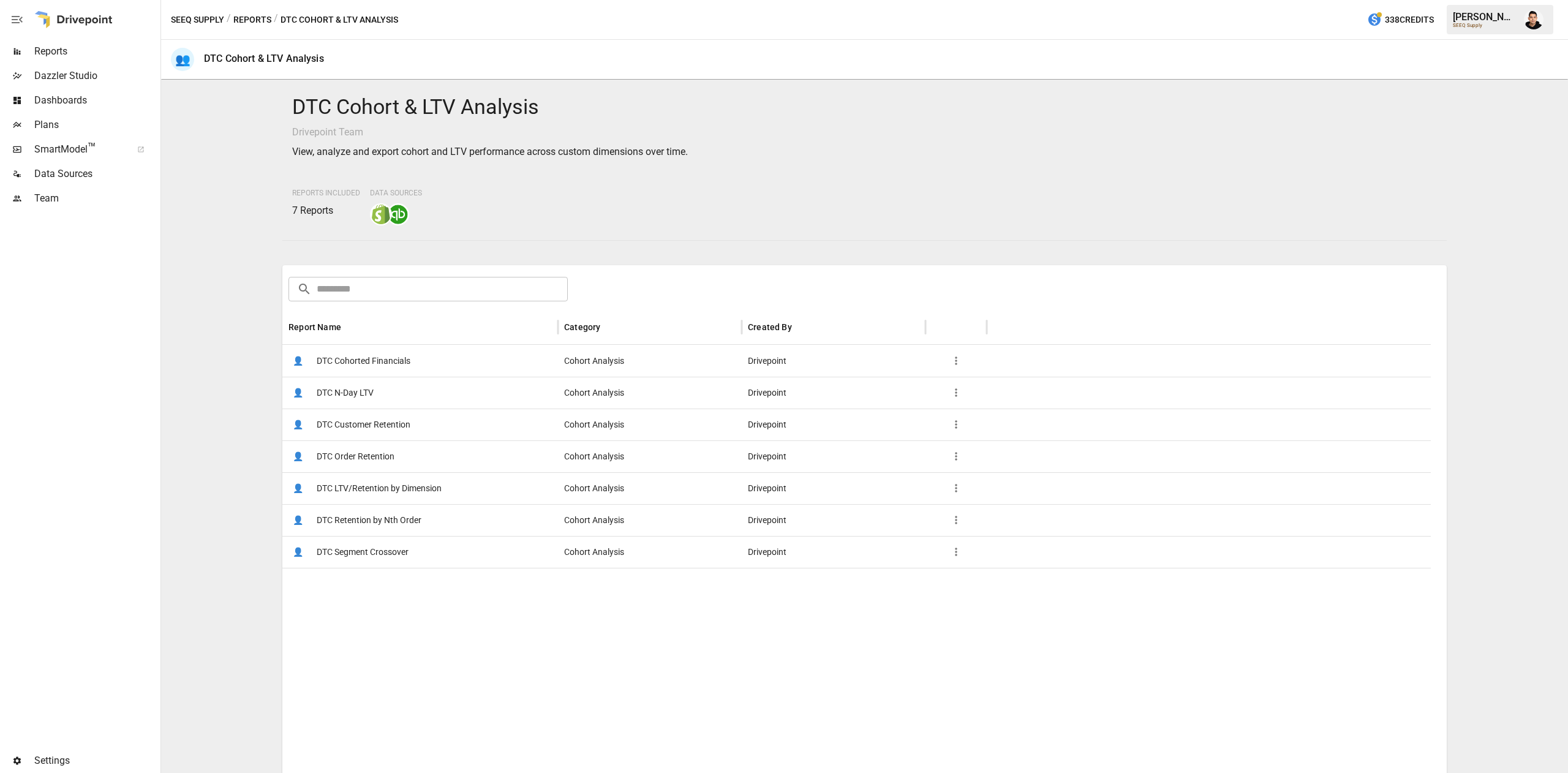
click at [393, 480] on span "DTC LTV/Retention by Dimension" at bounding box center [379, 488] width 125 height 31
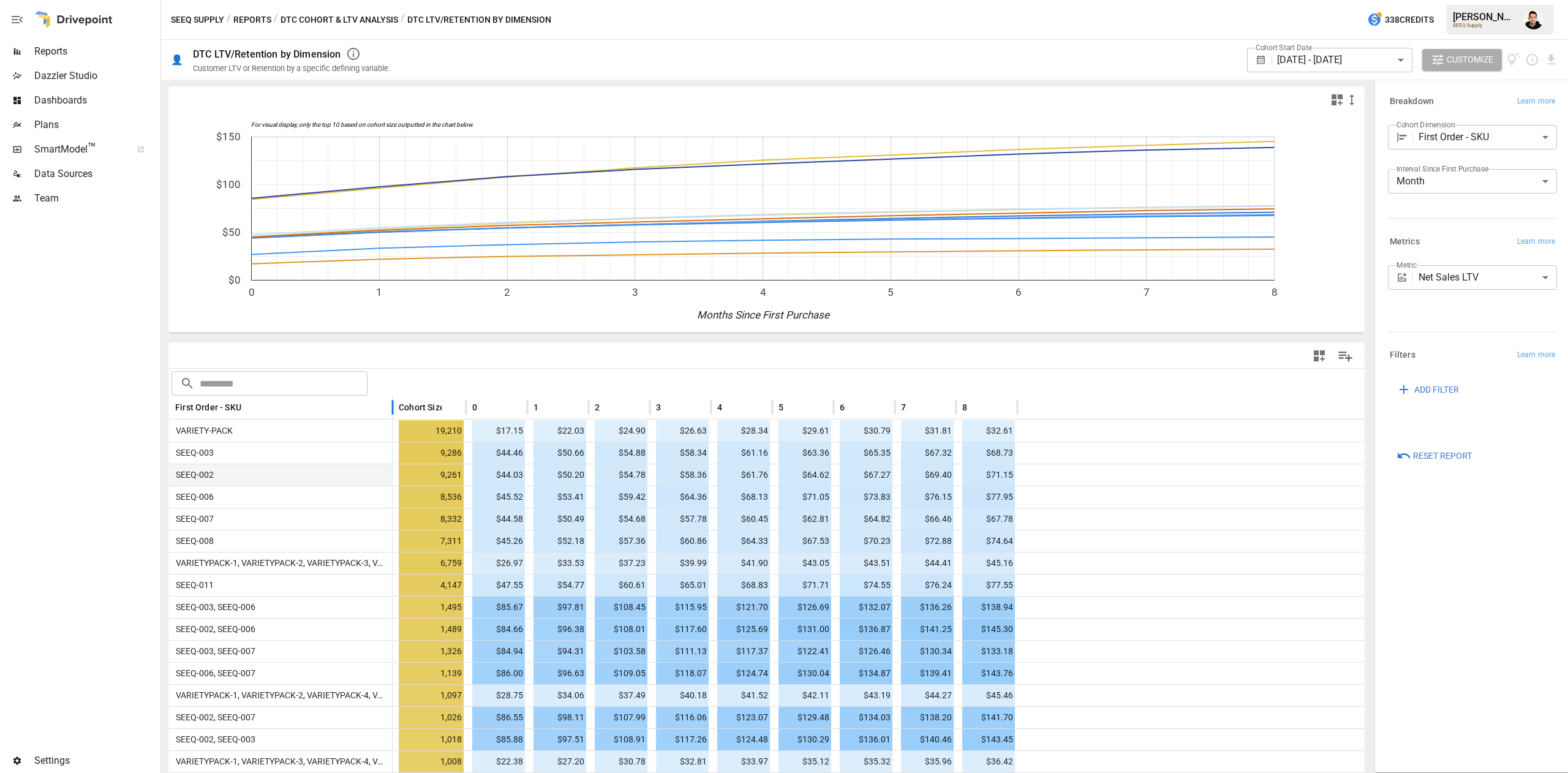
drag, startPoint x: 290, startPoint y: 403, endPoint x: 322, endPoint y: 473, distance: 77.0
